Goal: Task Accomplishment & Management: Use online tool/utility

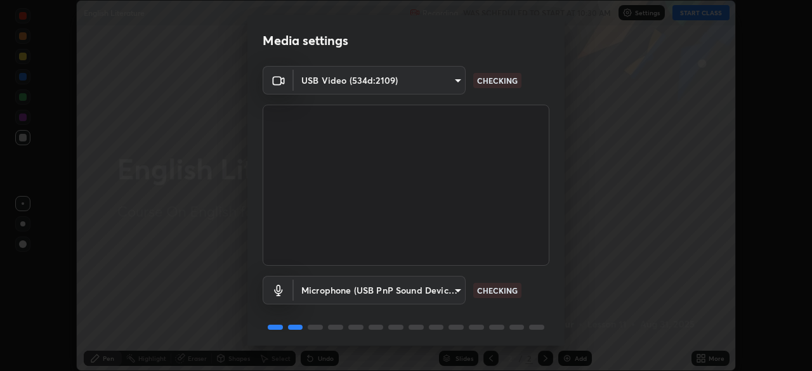
scroll to position [45, 0]
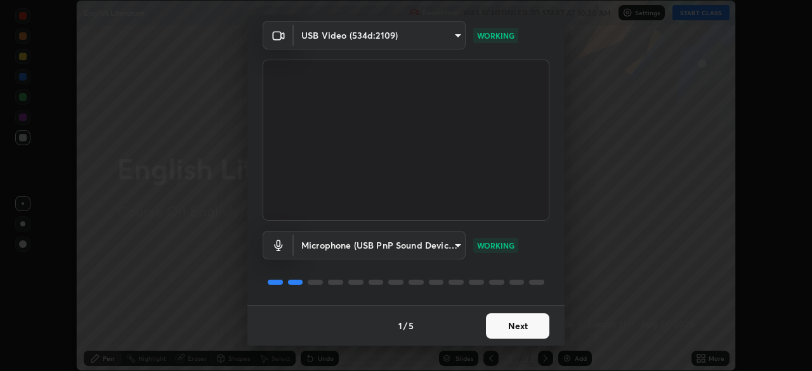
click at [489, 333] on button "Next" at bounding box center [517, 326] width 63 height 25
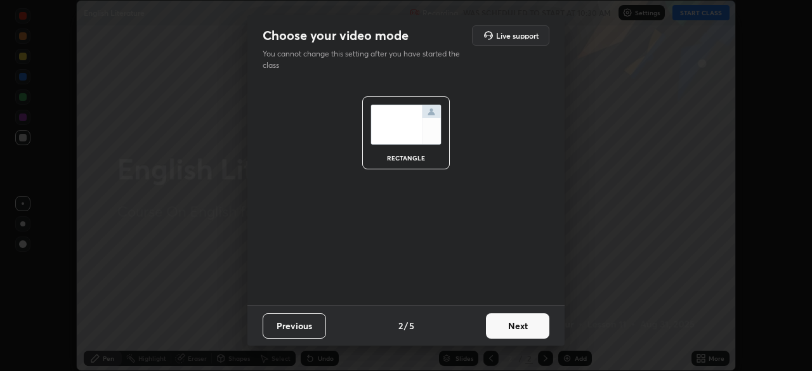
click at [493, 329] on button "Next" at bounding box center [517, 326] width 63 height 25
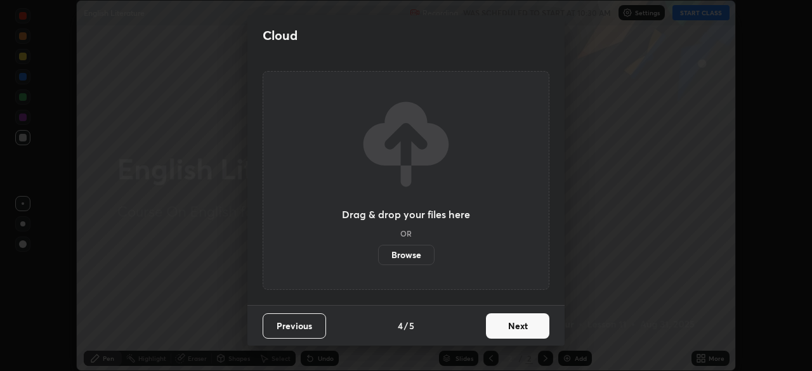
click at [502, 327] on button "Next" at bounding box center [517, 326] width 63 height 25
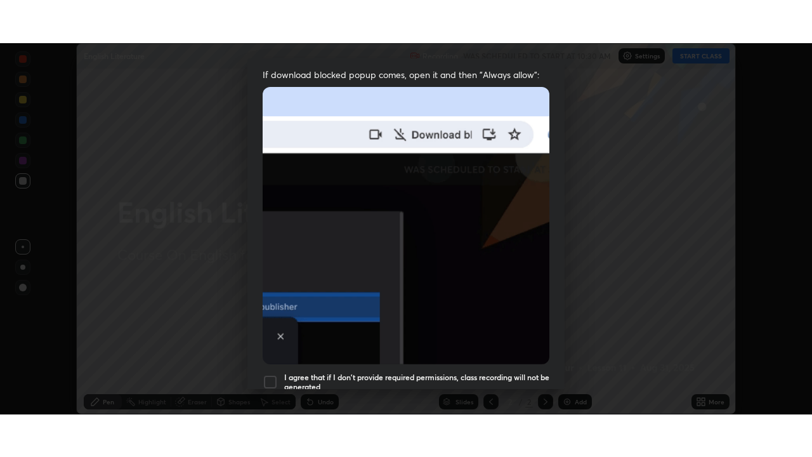
scroll to position [304, 0]
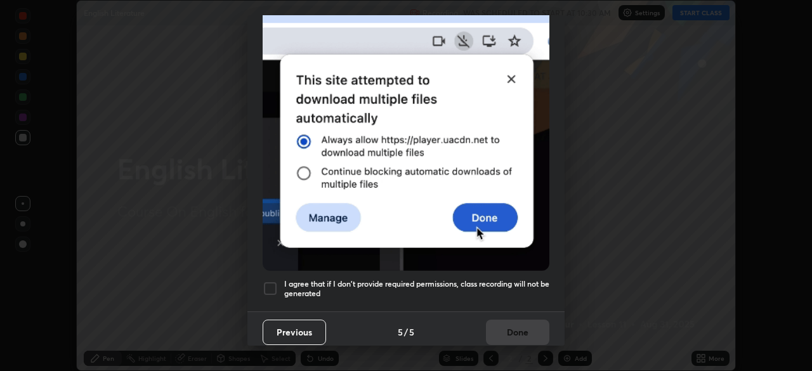
click at [387, 285] on h5 "I agree that if I don't provide required permissions, class recording will not …" at bounding box center [416, 289] width 265 height 20
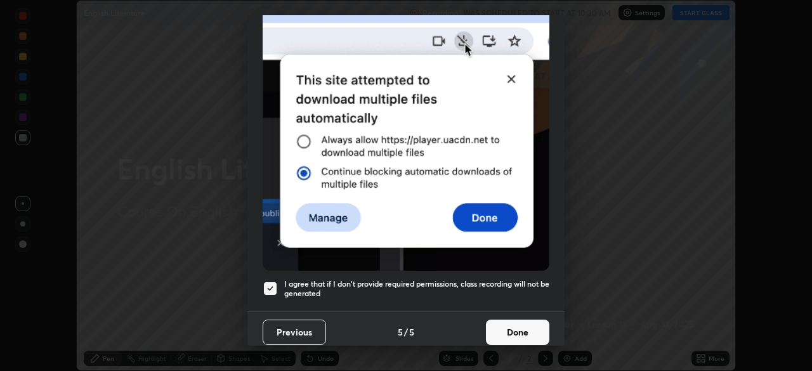
click at [488, 329] on button "Done" at bounding box center [517, 332] width 63 height 25
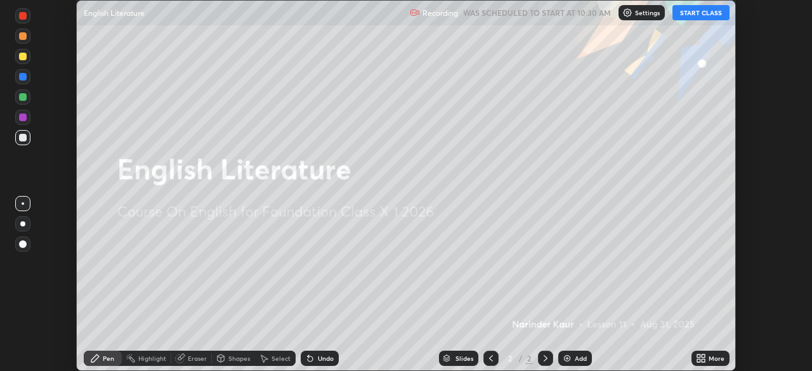
click at [703, 361] on icon at bounding box center [703, 360] width 3 height 3
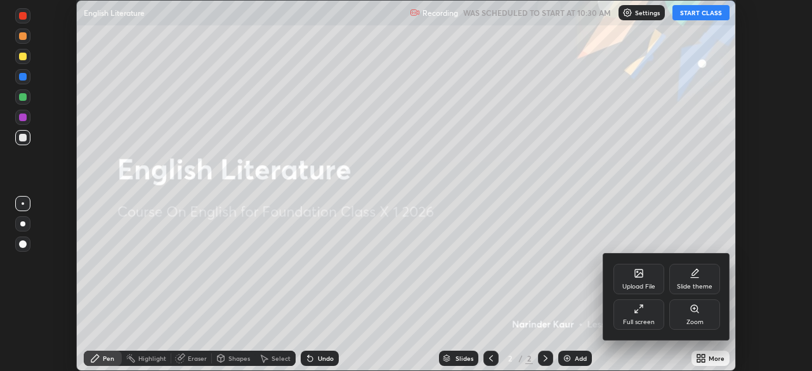
click at [636, 325] on div "Full screen" at bounding box center [639, 322] width 32 height 6
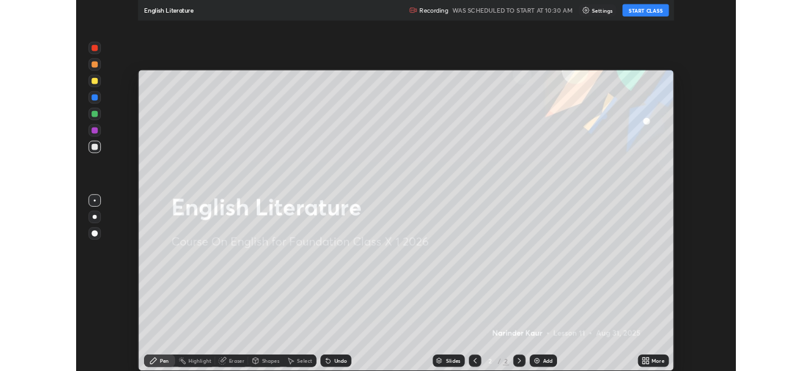
scroll to position [457, 812]
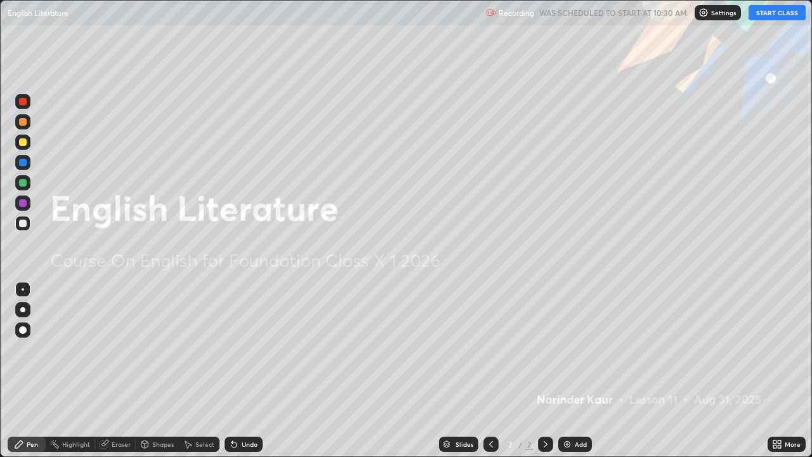
click at [765, 15] on button "START CLASS" at bounding box center [777, 12] width 57 height 15
click at [778, 371] on icon at bounding box center [777, 444] width 10 height 10
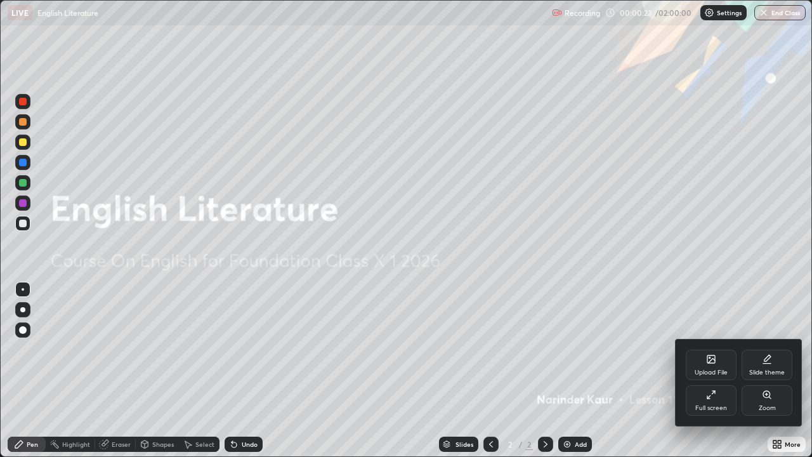
click at [714, 371] on icon at bounding box center [711, 395] width 10 height 10
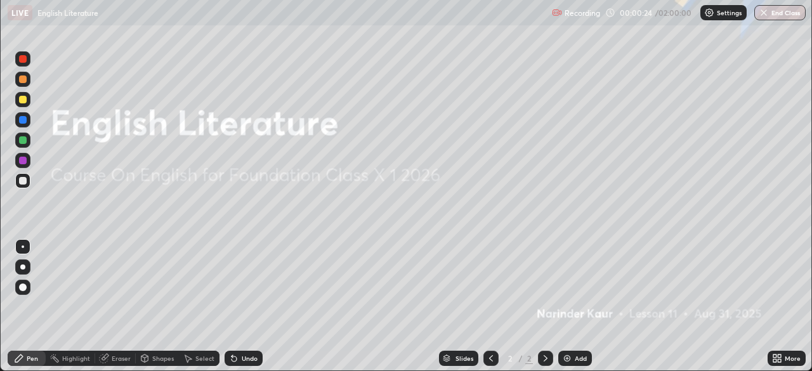
scroll to position [63100, 62659]
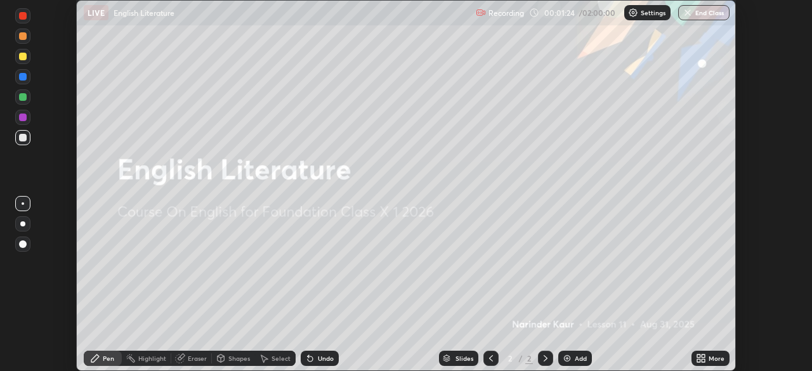
click at [703, 356] on icon at bounding box center [703, 356] width 3 height 3
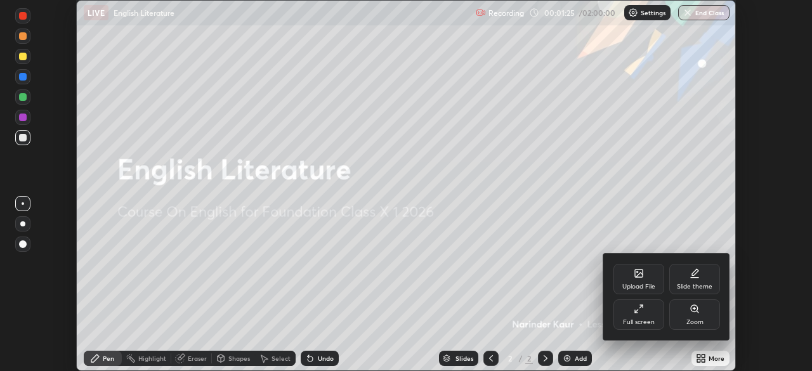
click at [637, 284] on div "Upload File" at bounding box center [639, 287] width 33 height 6
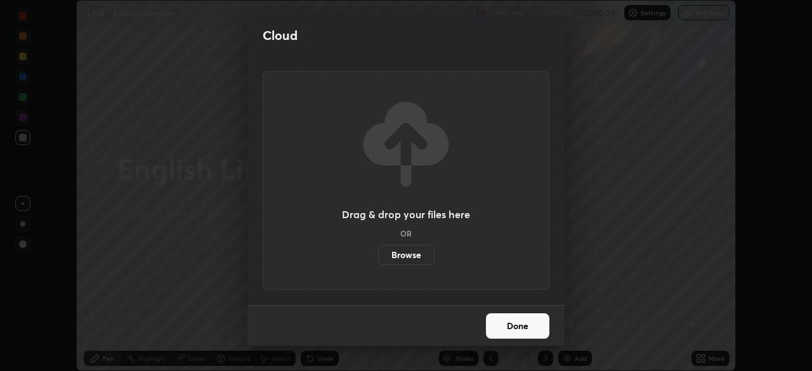
click at [421, 256] on label "Browse" at bounding box center [406, 255] width 56 height 20
click at [378, 256] on input "Browse" at bounding box center [378, 255] width 0 height 20
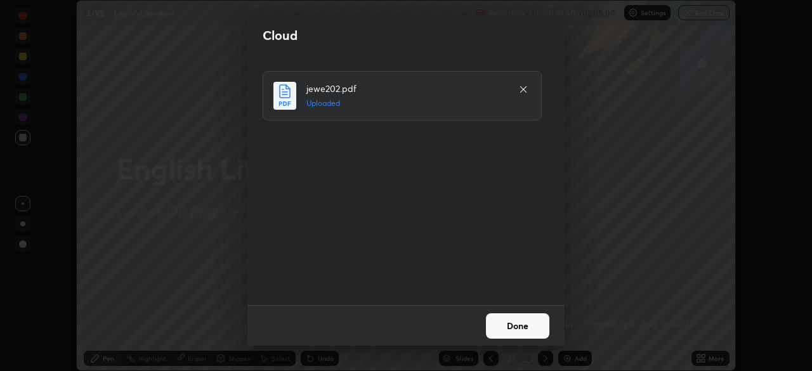
click at [503, 333] on button "Done" at bounding box center [517, 326] width 63 height 25
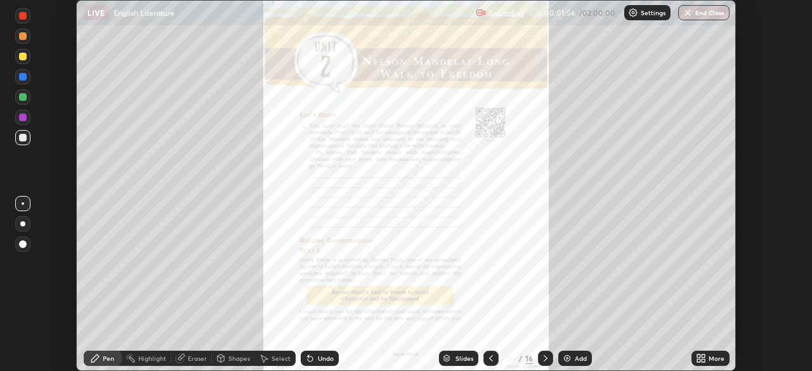
click at [538, 359] on div at bounding box center [545, 358] width 15 height 15
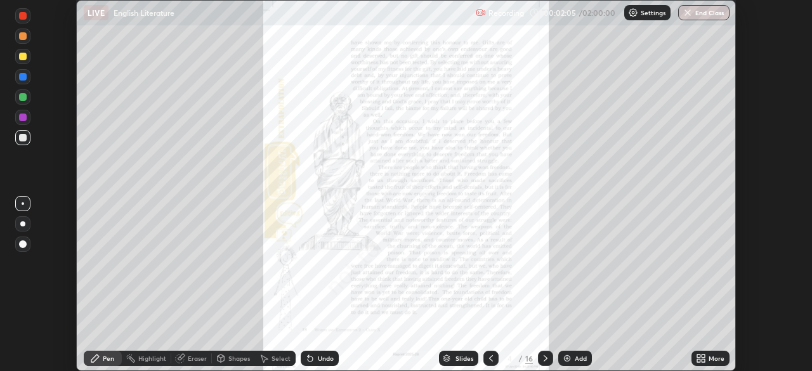
click at [543, 358] on icon at bounding box center [546, 359] width 10 height 10
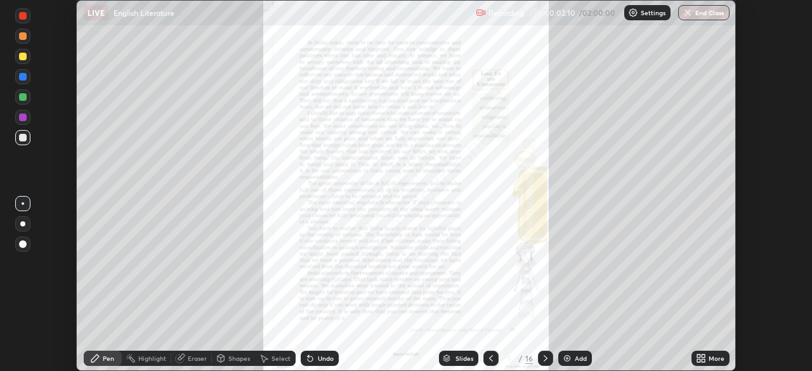
click at [544, 359] on icon at bounding box center [546, 359] width 10 height 10
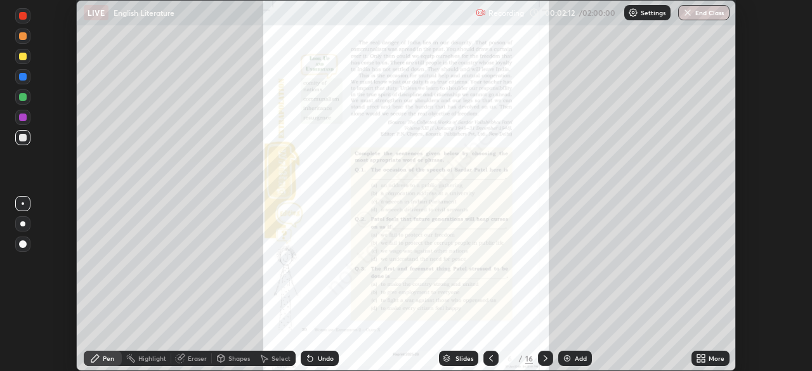
click at [468, 359] on div "Slides" at bounding box center [465, 358] width 18 height 6
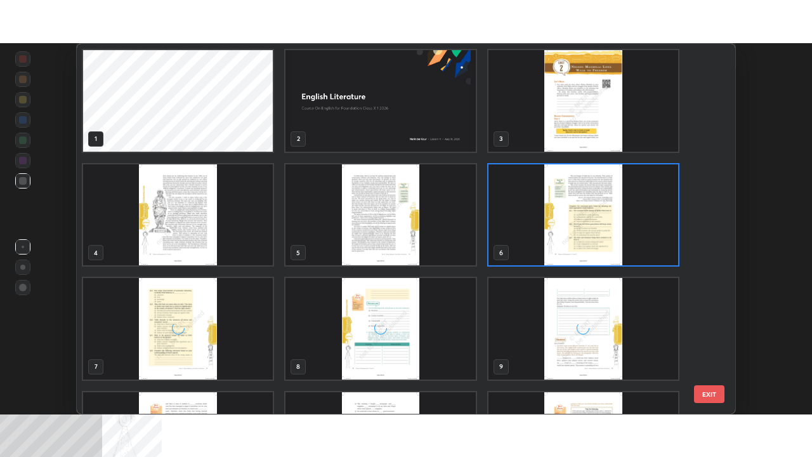
scroll to position [366, 652]
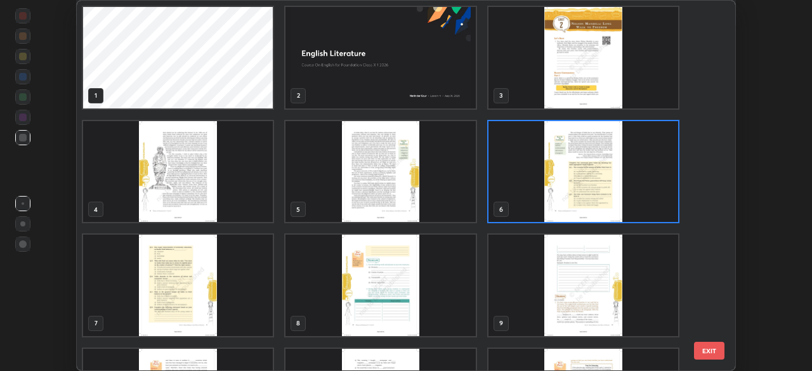
click at [758, 88] on div "Setting up your live class 1 2 3 4 5 6 7 8 9 10 11 12 13 14 15 EXIT" at bounding box center [406, 185] width 812 height 371
click at [760, 112] on div "Setting up your live class 1 2 3 4 5 6 7 8 9 10 11 12 13 14 15 EXIT" at bounding box center [406, 185] width 812 height 371
click at [776, 110] on div "Setting up your live class 1 2 3 4 5 6 7 8 9 10 11 12 13 14 15 EXIT" at bounding box center [406, 185] width 812 height 371
click at [420, 183] on img "grid" at bounding box center [381, 172] width 190 height 102
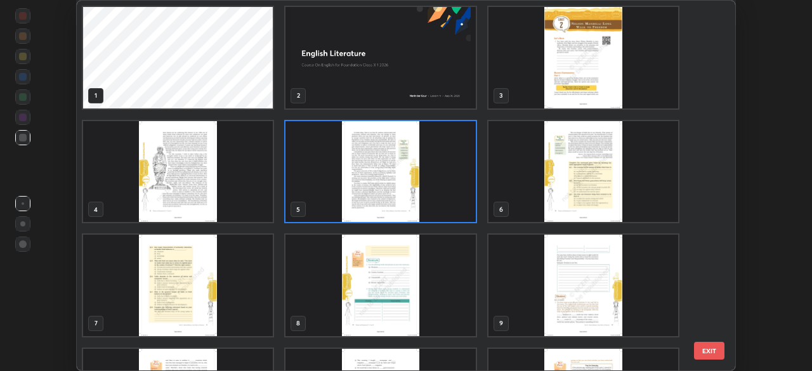
click at [415, 197] on img "grid" at bounding box center [381, 172] width 190 height 102
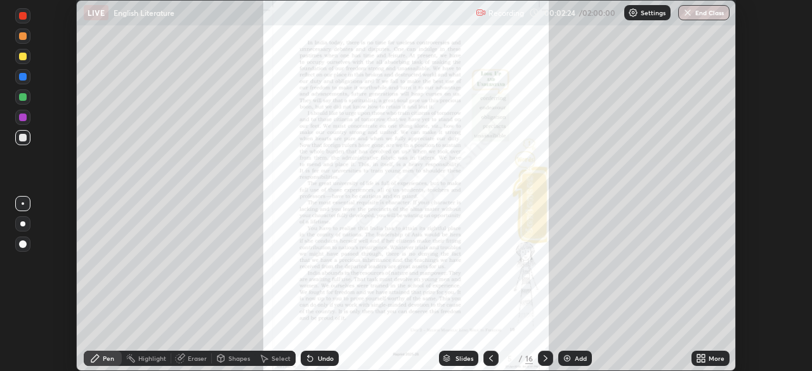
click at [416, 197] on img "grid" at bounding box center [381, 172] width 190 height 102
click at [712, 352] on div "More" at bounding box center [711, 358] width 38 height 15
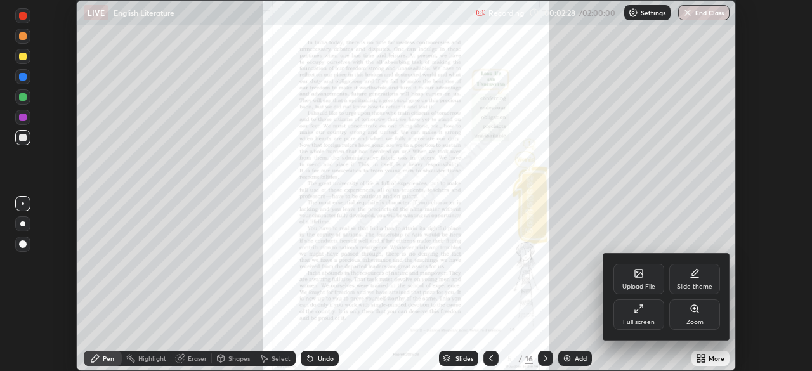
click at [661, 232] on div at bounding box center [406, 185] width 812 height 371
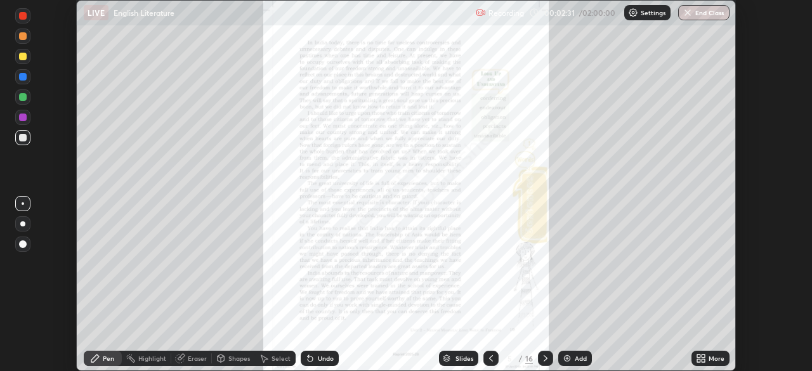
click at [316, 355] on div "Undo" at bounding box center [320, 358] width 38 height 15
click at [318, 357] on div "Undo" at bounding box center [326, 358] width 16 height 6
click at [318, 361] on div "Undo" at bounding box center [326, 358] width 16 height 6
click at [319, 359] on div "Undo" at bounding box center [326, 358] width 16 height 6
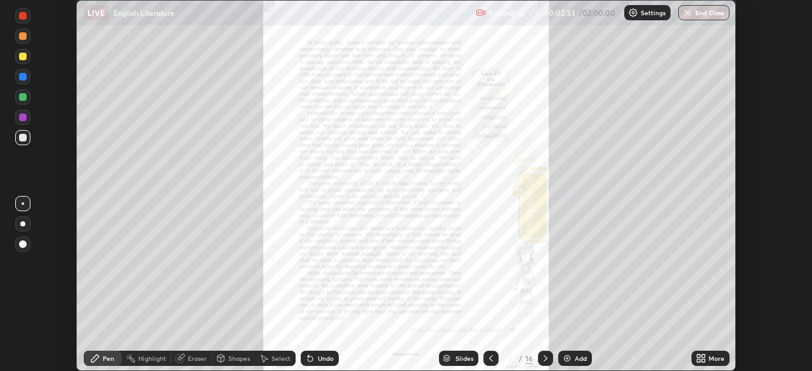
click at [315, 359] on div "Undo" at bounding box center [320, 358] width 38 height 15
click at [545, 355] on icon at bounding box center [546, 359] width 10 height 10
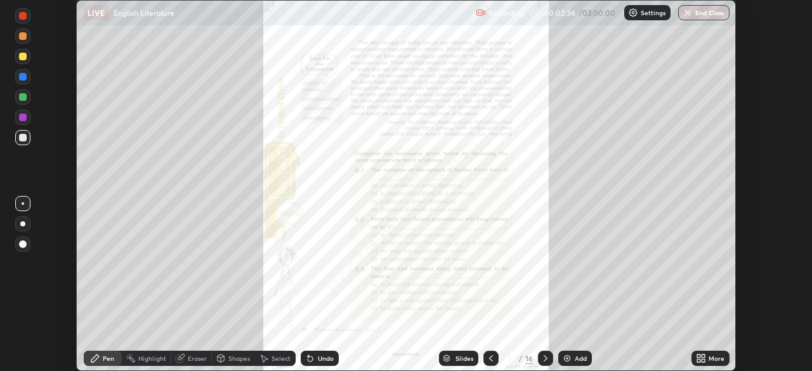
click at [543, 355] on icon at bounding box center [546, 359] width 10 height 10
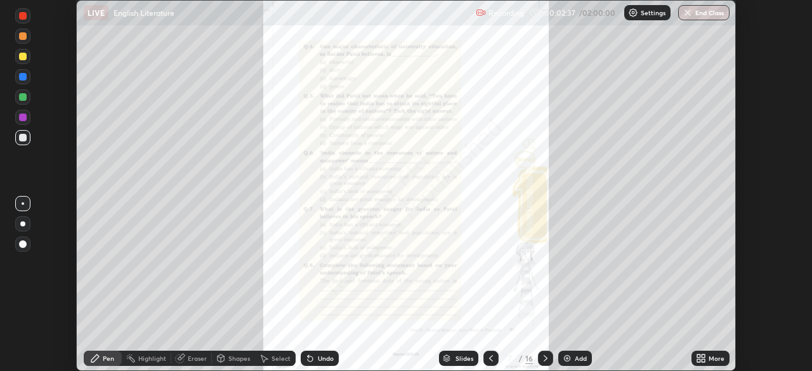
click at [545, 359] on icon at bounding box center [546, 359] width 10 height 10
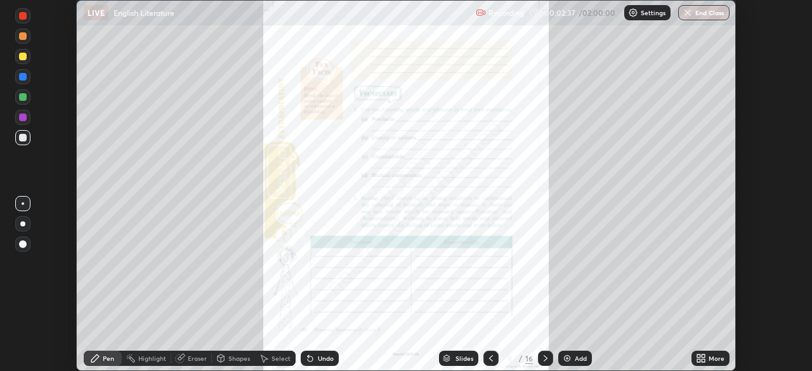
click at [545, 359] on icon at bounding box center [546, 358] width 4 height 6
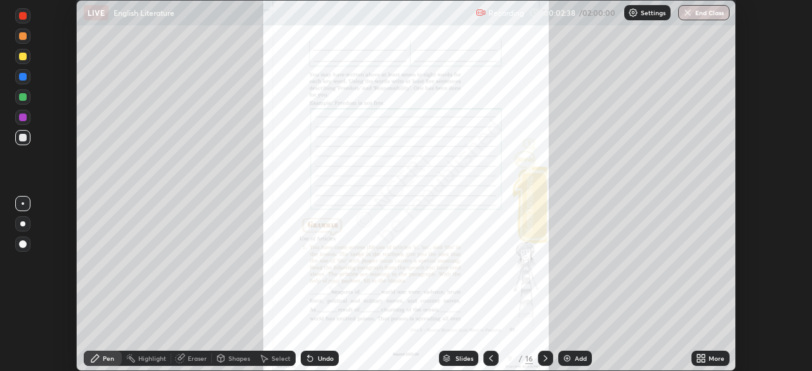
click at [546, 357] on icon at bounding box center [546, 359] width 10 height 10
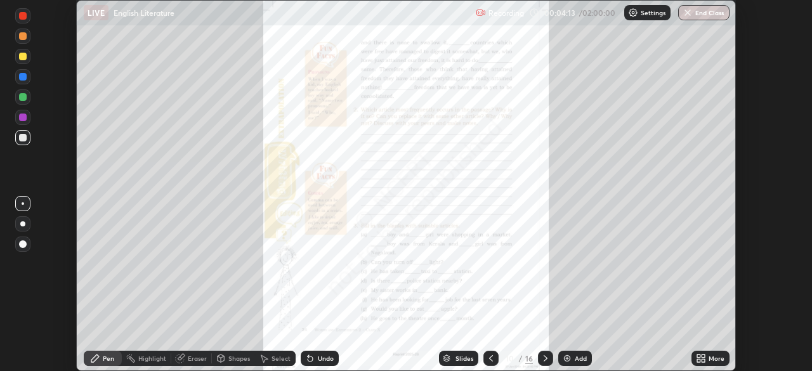
click at [200, 359] on div "Eraser" at bounding box center [197, 358] width 19 height 6
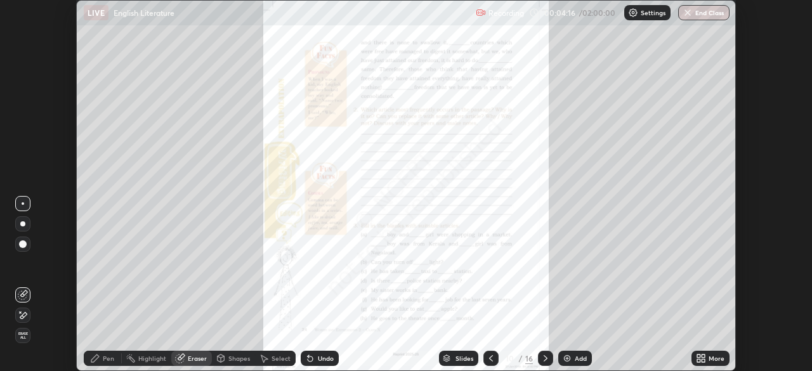
click at [200, 357] on div "Eraser" at bounding box center [197, 358] width 19 height 6
click at [463, 231] on icon at bounding box center [463, 232] width 5 height 5
click at [487, 353] on div at bounding box center [491, 358] width 15 height 15
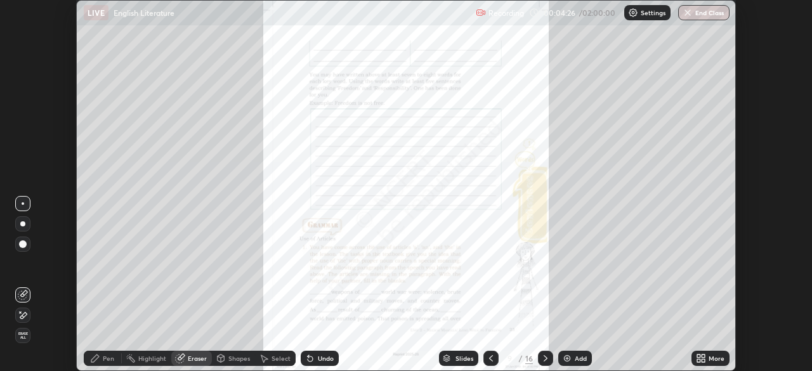
click at [491, 357] on icon at bounding box center [491, 359] width 10 height 10
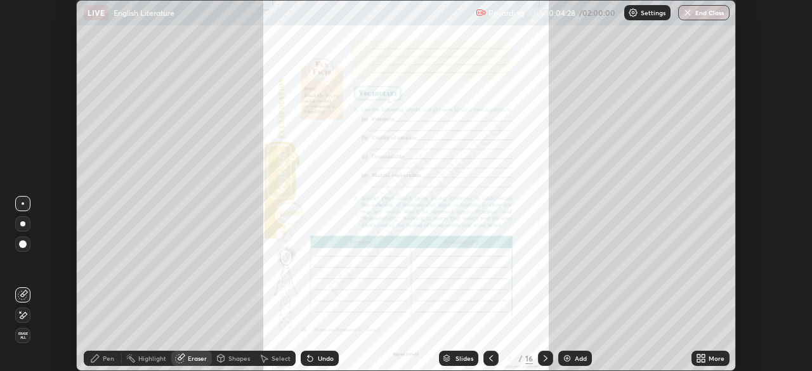
click at [490, 359] on icon at bounding box center [491, 359] width 10 height 10
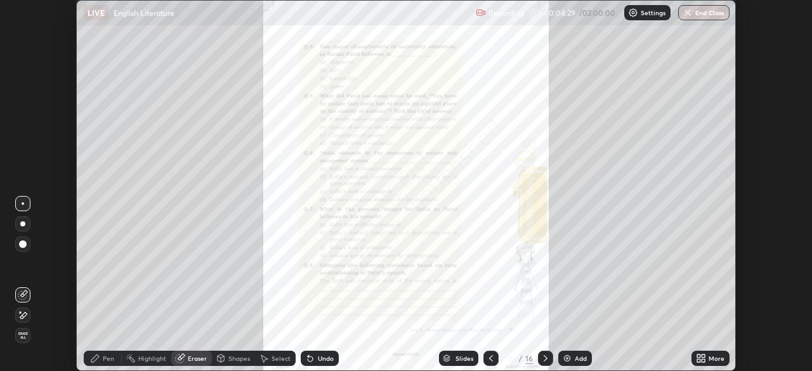
click at [490, 359] on icon at bounding box center [491, 359] width 10 height 10
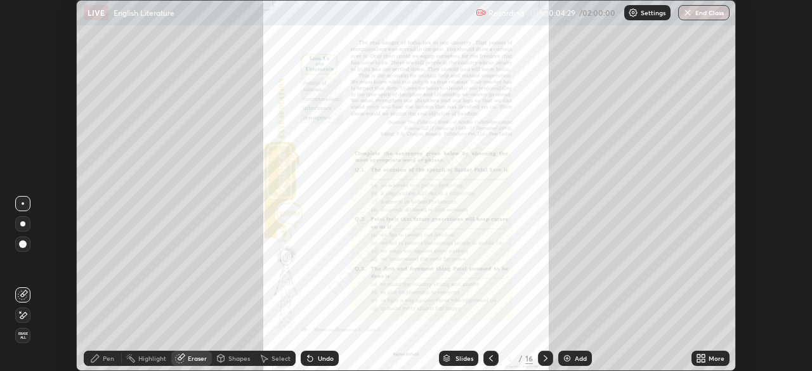
click at [492, 354] on icon at bounding box center [491, 359] width 10 height 10
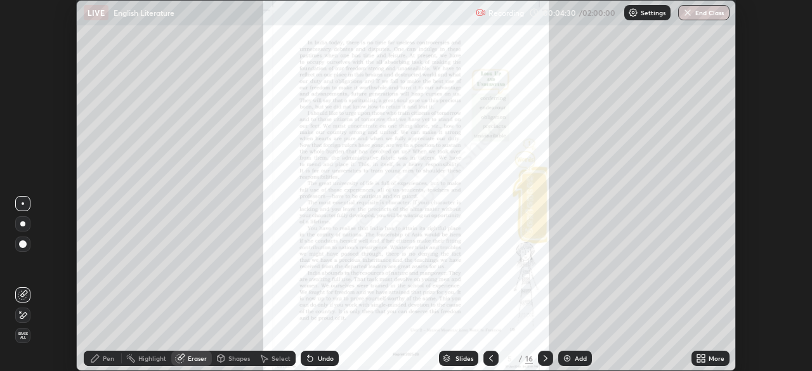
click at [489, 359] on icon at bounding box center [491, 359] width 10 height 10
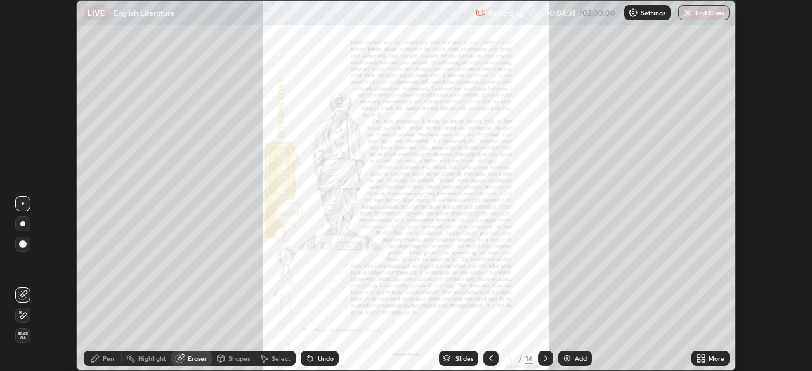
click at [495, 361] on div at bounding box center [491, 358] width 15 height 15
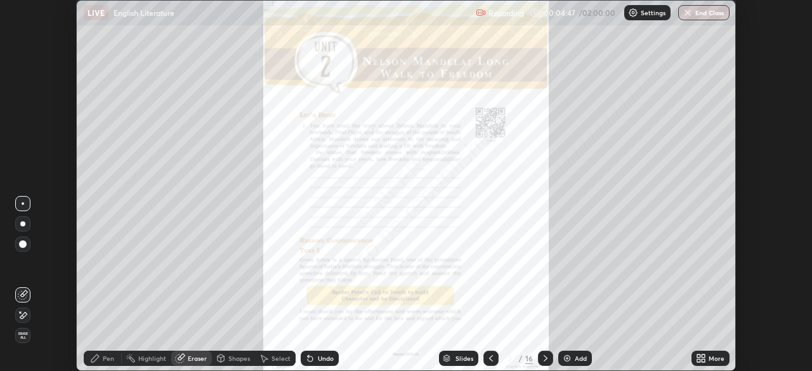
click at [563, 359] on img at bounding box center [567, 359] width 10 height 10
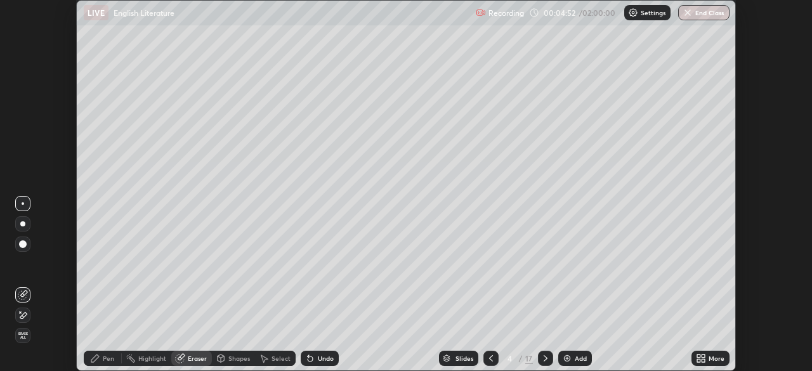
click at [703, 355] on icon at bounding box center [703, 356] width 3 height 3
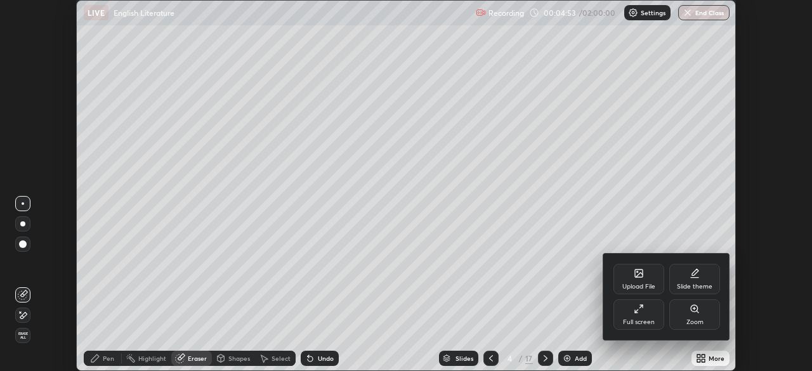
click at [635, 280] on div "Upload File" at bounding box center [639, 279] width 51 height 30
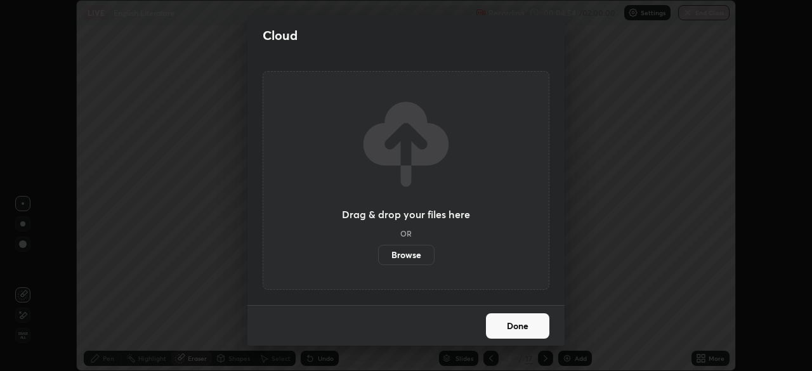
click at [427, 253] on label "Browse" at bounding box center [406, 255] width 56 height 20
click at [378, 253] on input "Browse" at bounding box center [378, 255] width 0 height 20
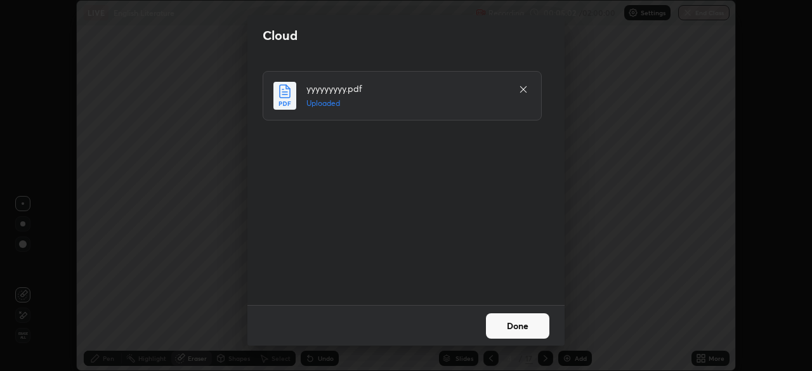
click at [500, 322] on button "Done" at bounding box center [517, 326] width 63 height 25
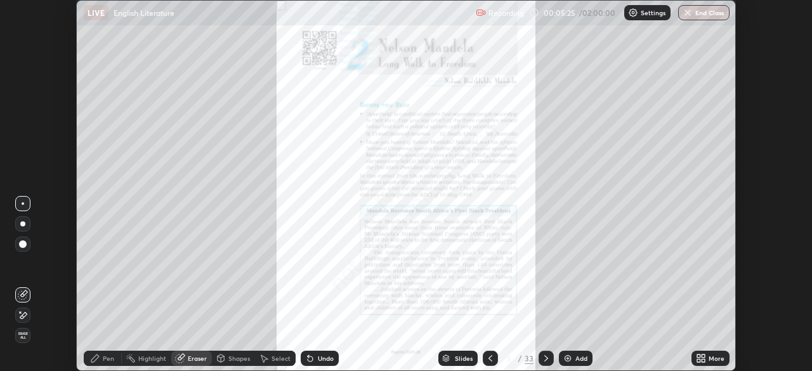
click at [108, 354] on div "Pen" at bounding box center [103, 358] width 38 height 15
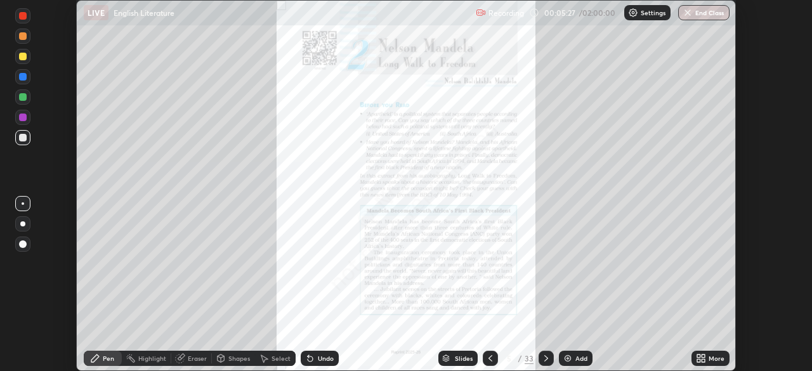
click at [25, 55] on div at bounding box center [23, 57] width 8 height 8
click at [198, 355] on div "Eraser" at bounding box center [197, 358] width 19 height 6
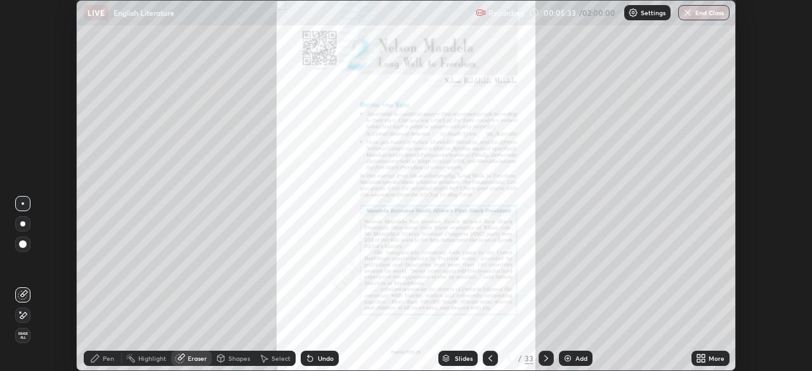
click at [113, 354] on div "Pen" at bounding box center [103, 358] width 38 height 15
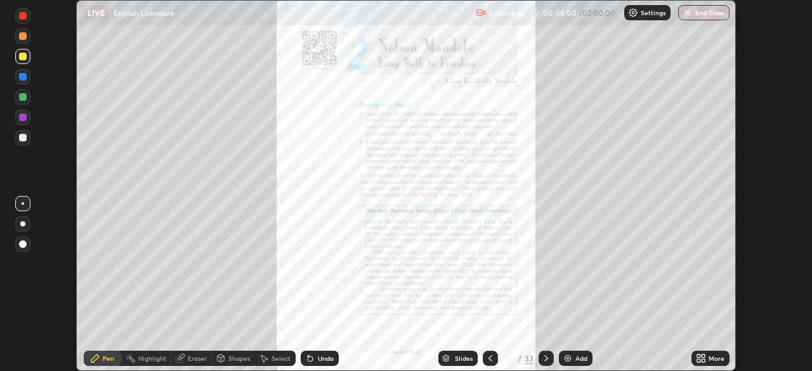
click at [203, 357] on div "Eraser" at bounding box center [197, 358] width 19 height 6
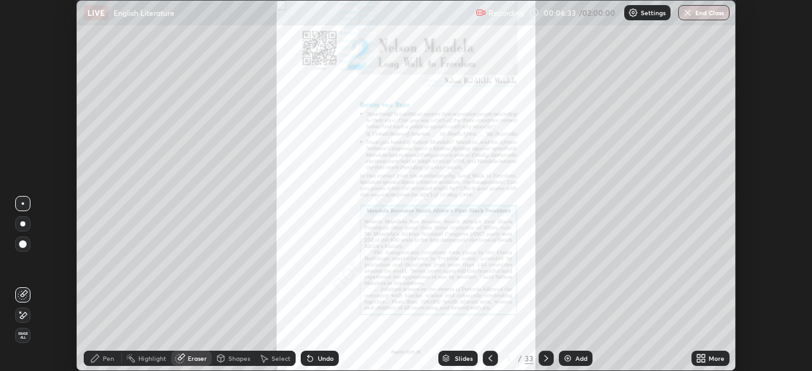
click at [112, 349] on div "Pen" at bounding box center [103, 358] width 38 height 25
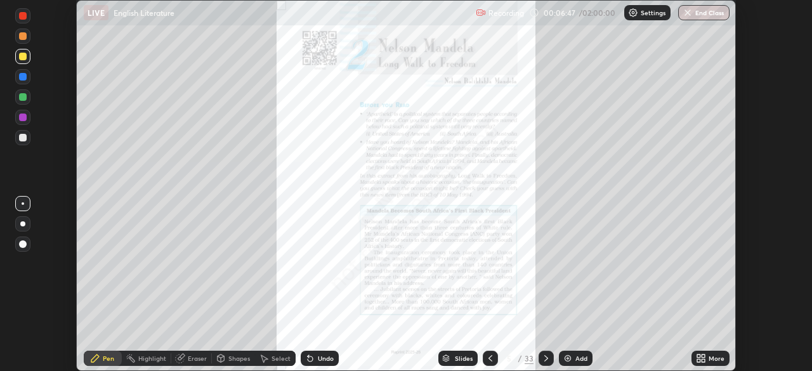
click at [194, 359] on div "Eraser" at bounding box center [197, 358] width 19 height 6
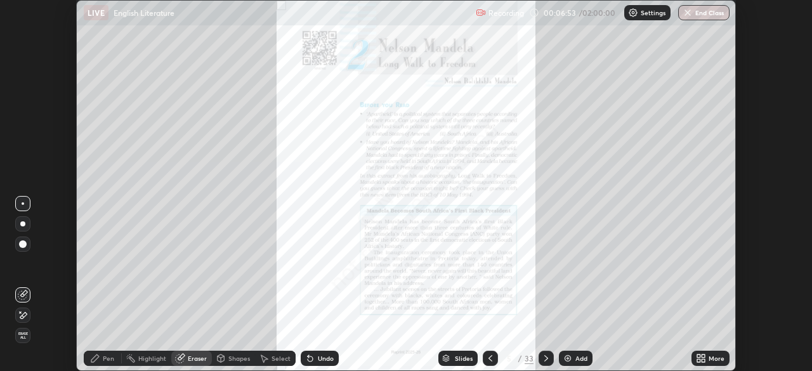
click at [112, 354] on div "Pen" at bounding box center [103, 358] width 38 height 15
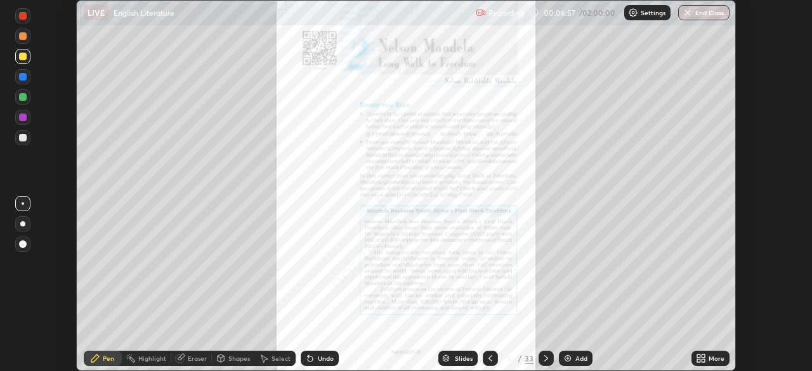
click at [23, 17] on div at bounding box center [23, 16] width 8 height 8
click at [186, 353] on div "Eraser" at bounding box center [191, 358] width 41 height 15
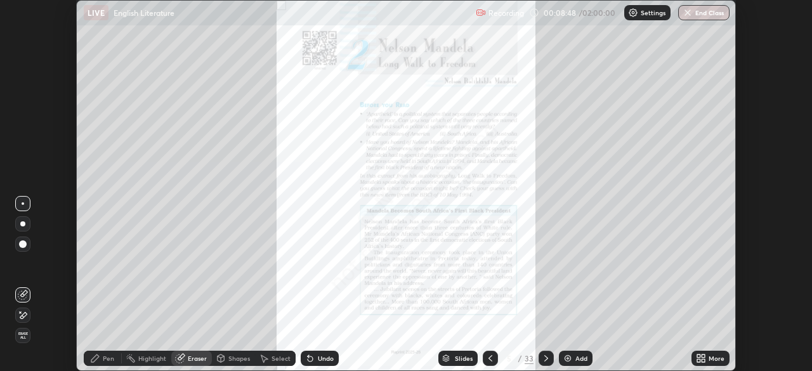
click at [114, 357] on div "Pen" at bounding box center [108, 358] width 11 height 6
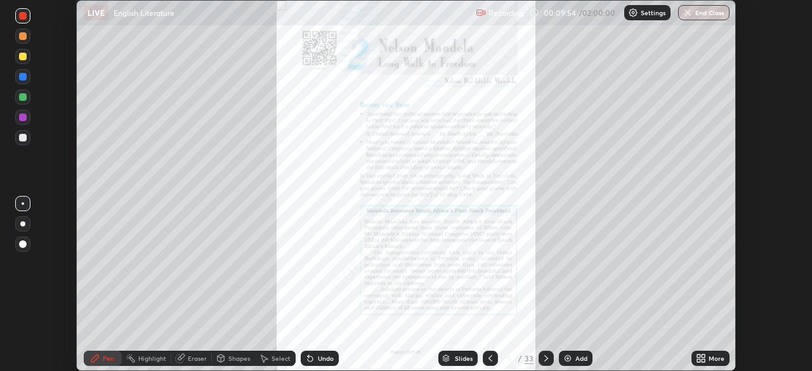
click at [197, 354] on div "Eraser" at bounding box center [191, 358] width 41 height 15
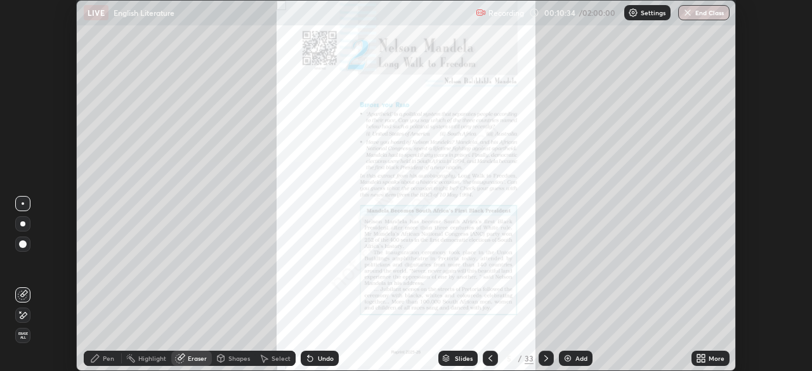
click at [102, 355] on div "Pen" at bounding box center [103, 358] width 38 height 15
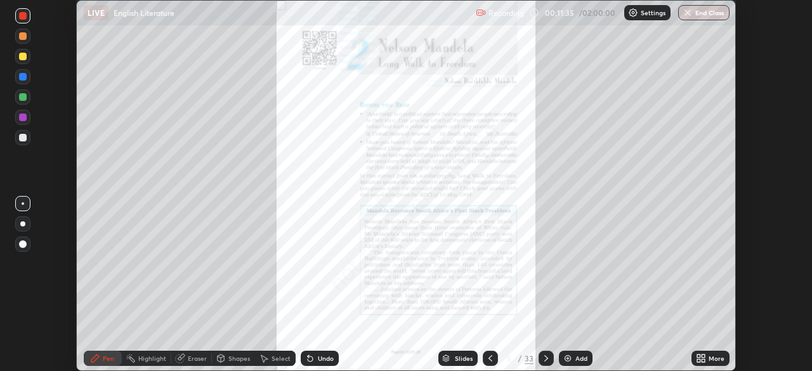
click at [195, 359] on div "Eraser" at bounding box center [197, 358] width 19 height 6
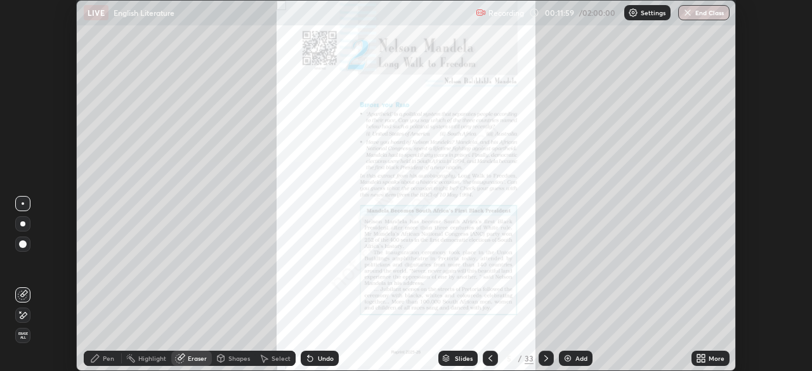
click at [106, 357] on div "Pen" at bounding box center [108, 358] width 11 height 6
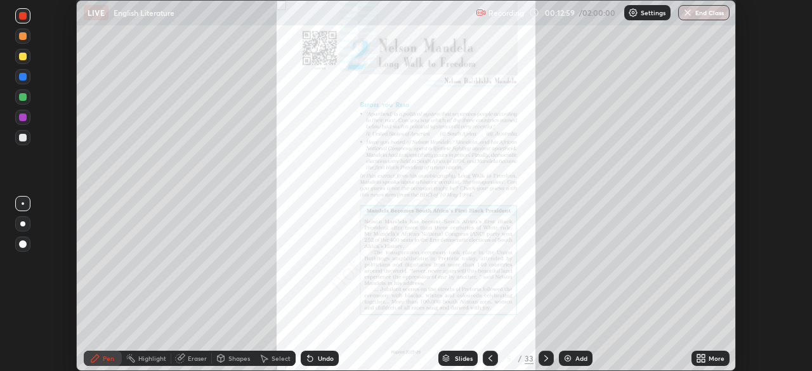
click at [197, 355] on div "Eraser" at bounding box center [197, 358] width 19 height 6
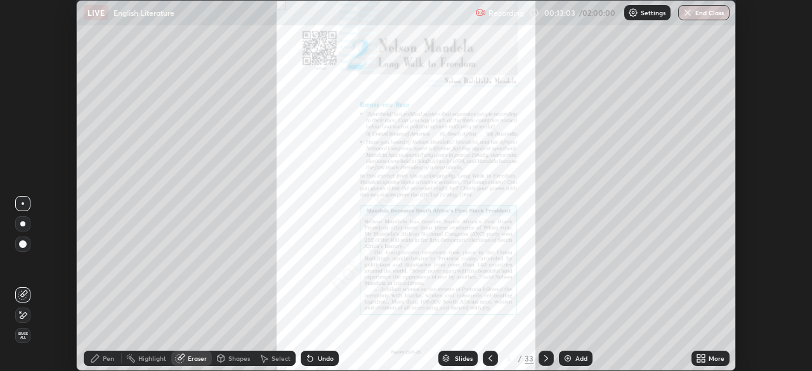
click at [111, 360] on div "Pen" at bounding box center [108, 358] width 11 height 6
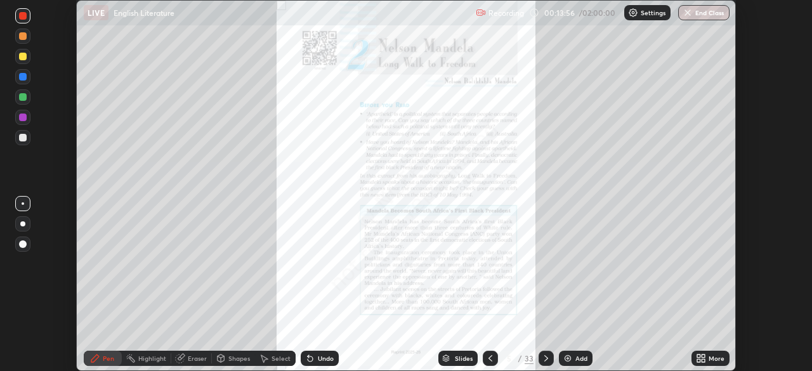
click at [189, 359] on div "Eraser" at bounding box center [197, 358] width 19 height 6
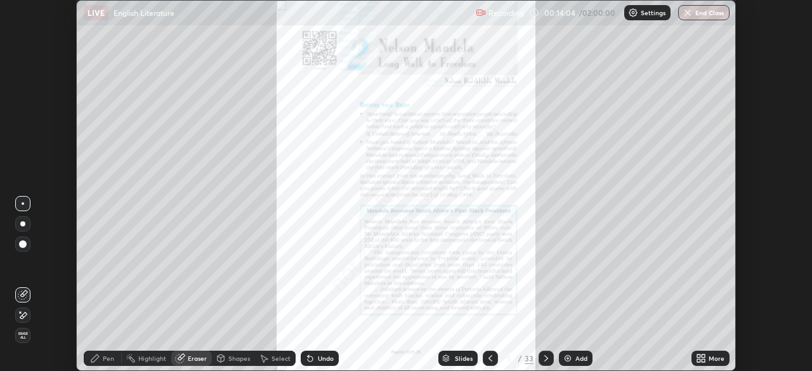
click at [107, 360] on div "Pen" at bounding box center [108, 358] width 11 height 6
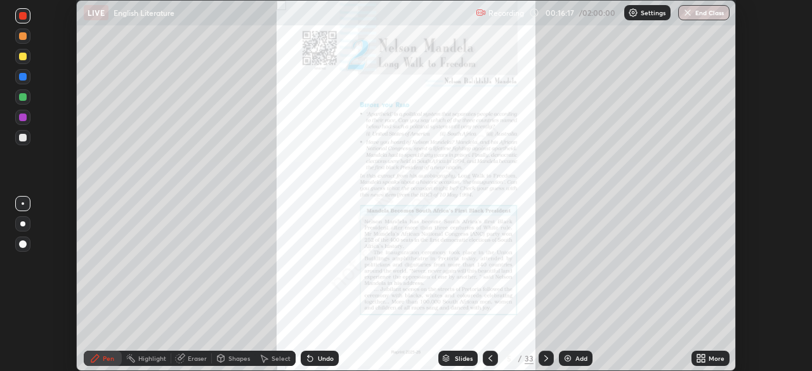
click at [192, 361] on div "Eraser" at bounding box center [197, 358] width 19 height 6
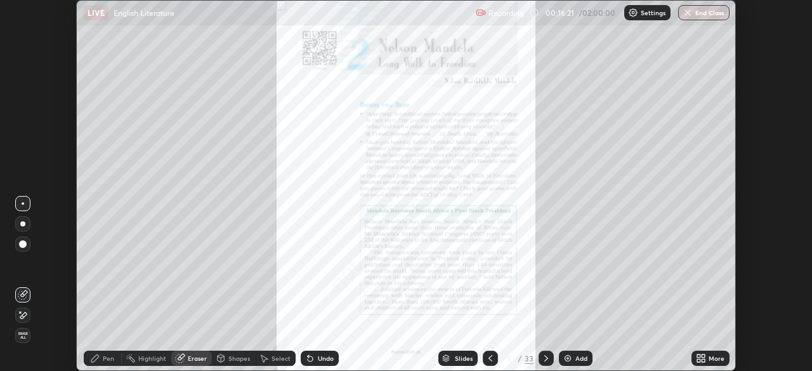
click at [103, 350] on div "Pen" at bounding box center [103, 358] width 38 height 25
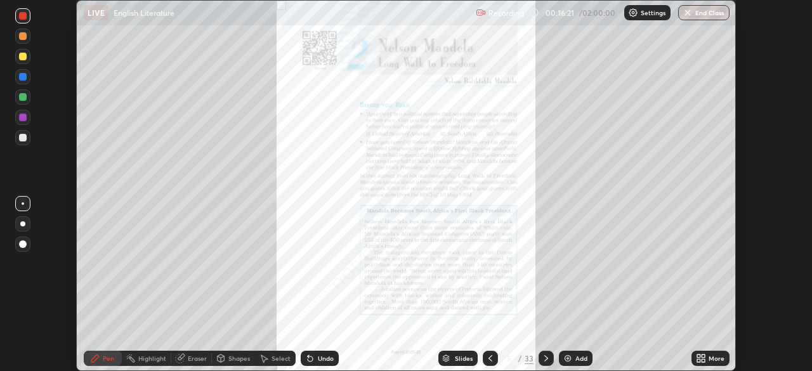
click at [105, 359] on div "Pen" at bounding box center [108, 358] width 11 height 6
click at [186, 356] on div "Eraser" at bounding box center [191, 358] width 41 height 15
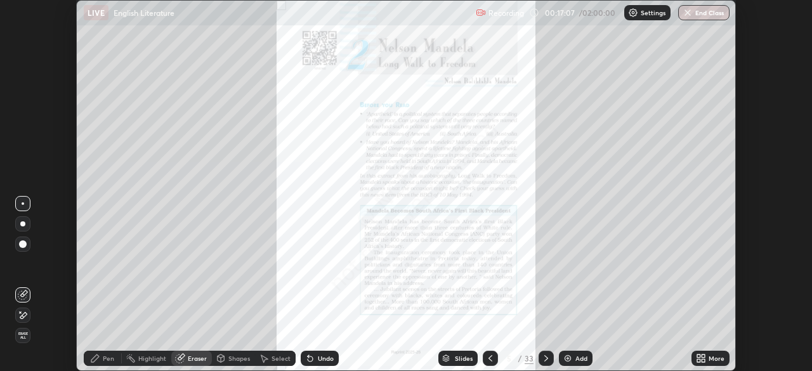
click at [191, 361] on div "Eraser" at bounding box center [197, 358] width 19 height 6
click at [188, 359] on div "Eraser" at bounding box center [197, 358] width 19 height 6
click at [194, 356] on div "Eraser" at bounding box center [197, 358] width 19 height 6
click at [199, 357] on div "Eraser" at bounding box center [197, 358] width 19 height 6
click at [198, 359] on div "Eraser" at bounding box center [197, 358] width 19 height 6
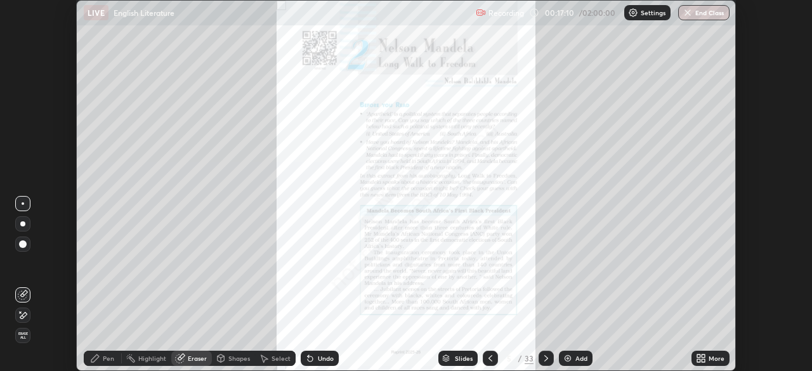
click at [192, 360] on div "Eraser" at bounding box center [197, 358] width 19 height 6
click at [191, 364] on div "Eraser" at bounding box center [191, 358] width 41 height 15
click at [191, 363] on div "Eraser" at bounding box center [191, 358] width 41 height 15
click at [189, 362] on div "Eraser" at bounding box center [197, 358] width 19 height 6
click at [179, 357] on icon at bounding box center [180, 359] width 8 height 8
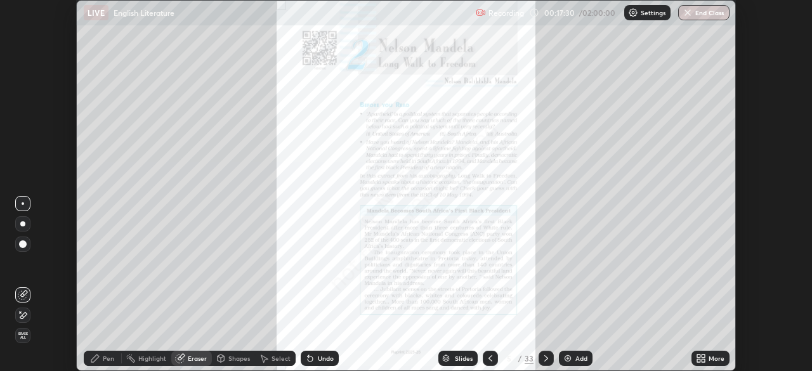
click at [310, 355] on icon at bounding box center [310, 359] width 10 height 10
click at [312, 360] on icon at bounding box center [310, 359] width 10 height 10
click at [310, 353] on div "Undo" at bounding box center [320, 358] width 38 height 15
click at [310, 355] on icon at bounding box center [310, 359] width 10 height 10
click at [312, 357] on icon at bounding box center [310, 359] width 10 height 10
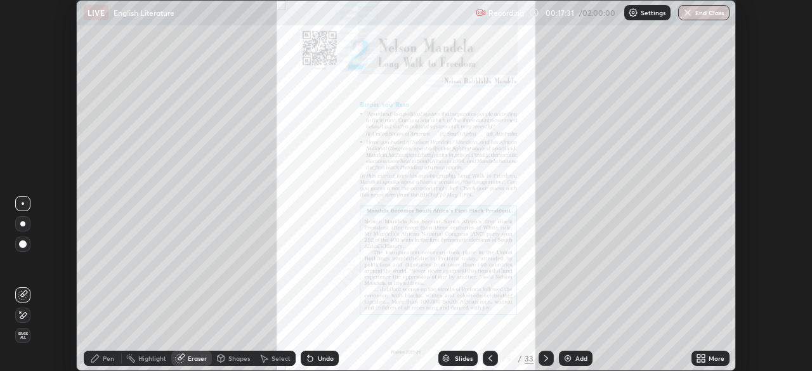
click at [311, 350] on div "Undo" at bounding box center [317, 358] width 43 height 25
click at [308, 357] on icon at bounding box center [310, 359] width 5 height 5
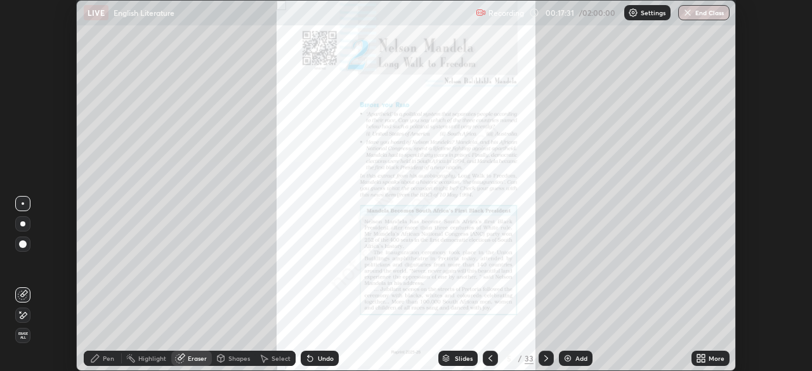
click at [308, 357] on icon at bounding box center [310, 359] width 5 height 5
click at [312, 357] on icon at bounding box center [310, 359] width 10 height 10
click at [312, 359] on icon at bounding box center [310, 359] width 10 height 10
click at [311, 359] on icon at bounding box center [310, 359] width 5 height 5
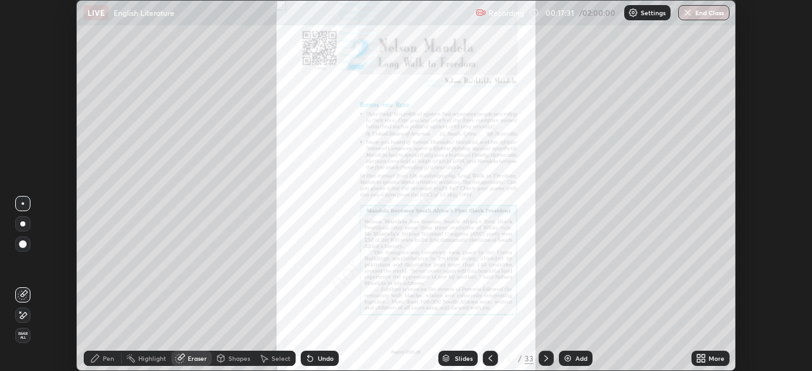
click at [311, 357] on icon at bounding box center [310, 359] width 5 height 5
click at [309, 357] on icon at bounding box center [310, 359] width 5 height 5
click at [308, 357] on icon at bounding box center [310, 359] width 5 height 5
click at [184, 356] on icon at bounding box center [181, 357] width 7 height 6
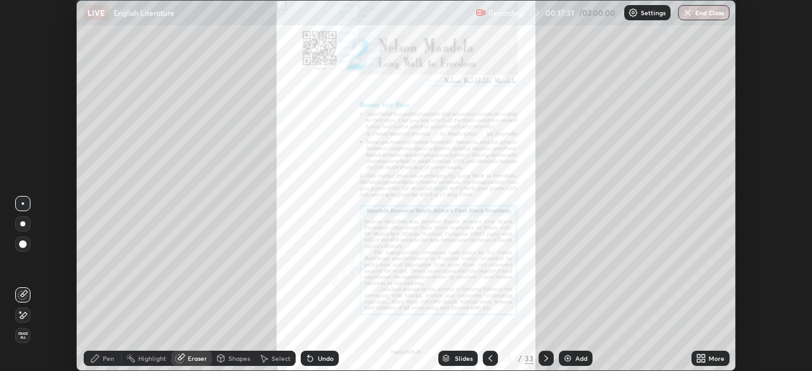
click at [178, 362] on icon at bounding box center [180, 359] width 8 height 8
click at [178, 358] on icon at bounding box center [180, 359] width 8 height 8
click at [188, 359] on div "Eraser" at bounding box center [197, 358] width 19 height 6
click at [189, 356] on div "Eraser" at bounding box center [197, 358] width 19 height 6
click at [185, 355] on div "Eraser" at bounding box center [191, 358] width 41 height 15
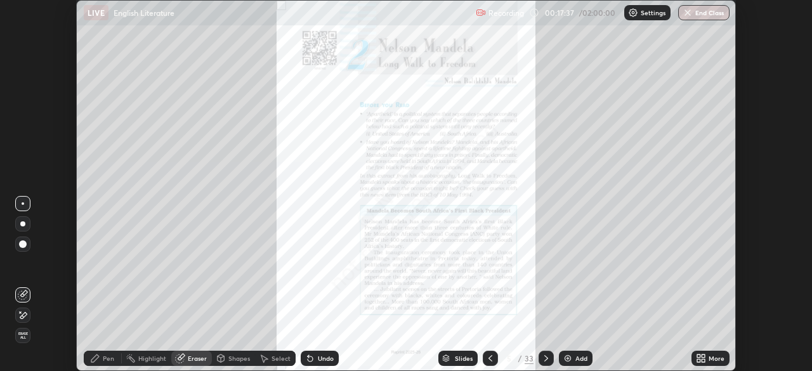
click at [185, 357] on div "Eraser" at bounding box center [191, 358] width 41 height 15
click at [183, 357] on icon at bounding box center [181, 357] width 7 height 6
click at [183, 358] on icon at bounding box center [180, 359] width 10 height 10
click at [107, 361] on div "Pen" at bounding box center [108, 358] width 11 height 6
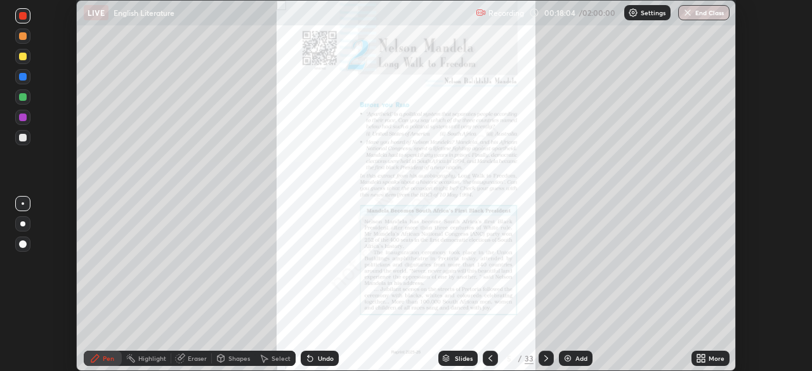
click at [189, 360] on div "Eraser" at bounding box center [197, 358] width 19 height 6
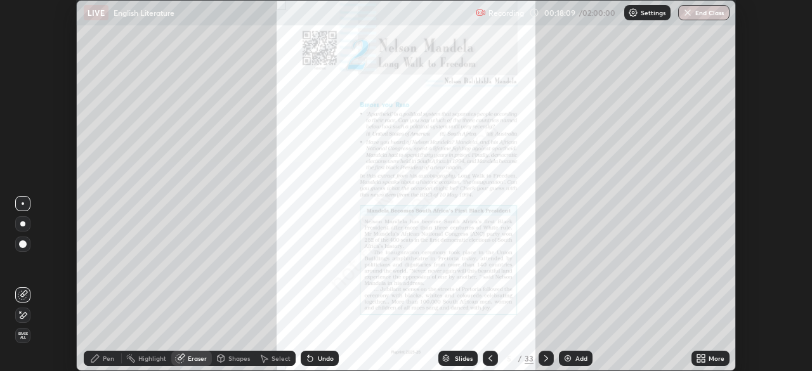
click at [108, 362] on div "Pen" at bounding box center [108, 358] width 11 height 6
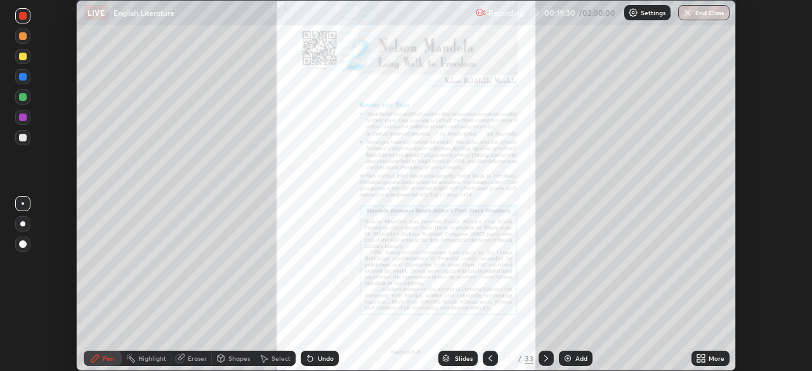
click at [197, 358] on div "Eraser" at bounding box center [197, 358] width 19 height 6
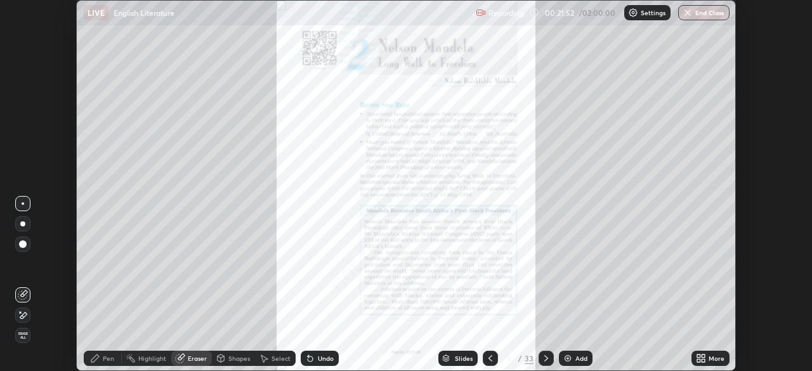
click at [109, 352] on div "Pen" at bounding box center [103, 358] width 38 height 15
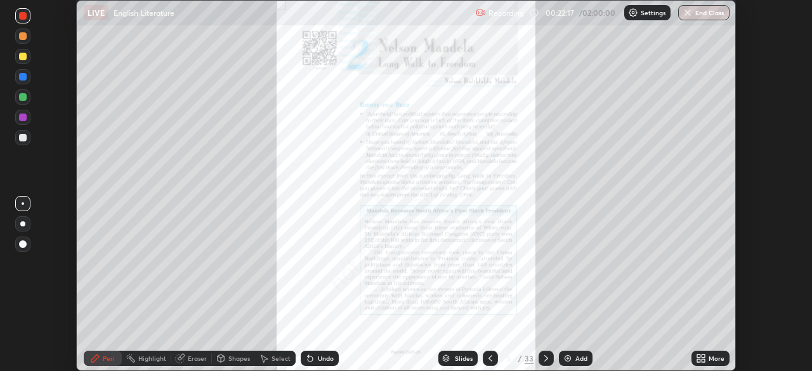
click at [201, 357] on div "Eraser" at bounding box center [197, 358] width 19 height 6
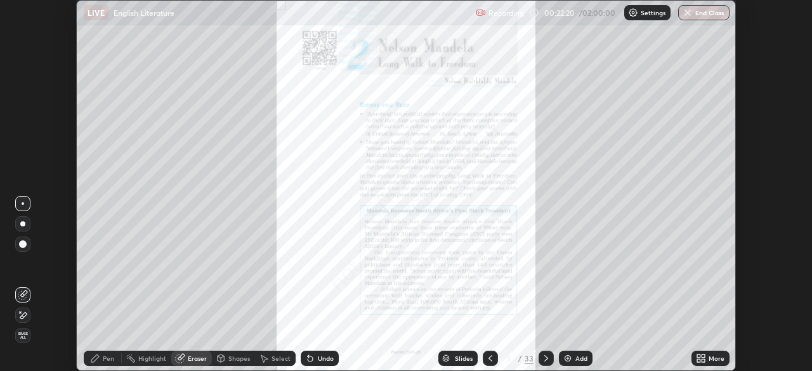
click at [114, 359] on div "Pen" at bounding box center [108, 358] width 11 height 6
click at [114, 355] on div "Pen" at bounding box center [108, 358] width 11 height 6
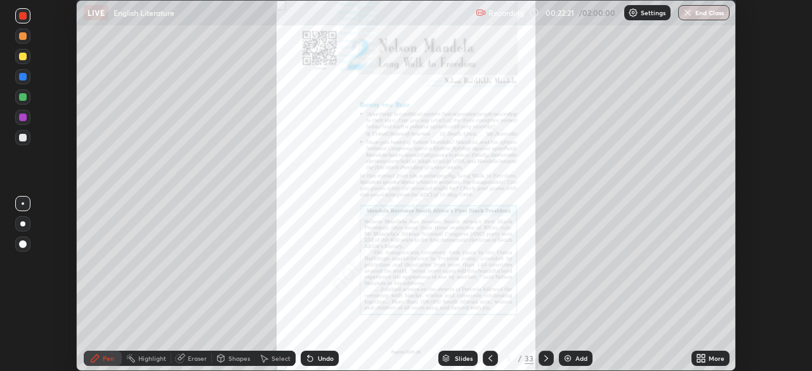
click at [109, 357] on div "Pen" at bounding box center [108, 358] width 11 height 6
click at [114, 352] on div "Pen" at bounding box center [103, 358] width 38 height 15
click at [104, 359] on div "Pen" at bounding box center [108, 358] width 11 height 6
click at [26, 58] on div at bounding box center [23, 57] width 8 height 8
click at [541, 357] on icon at bounding box center [546, 359] width 10 height 10
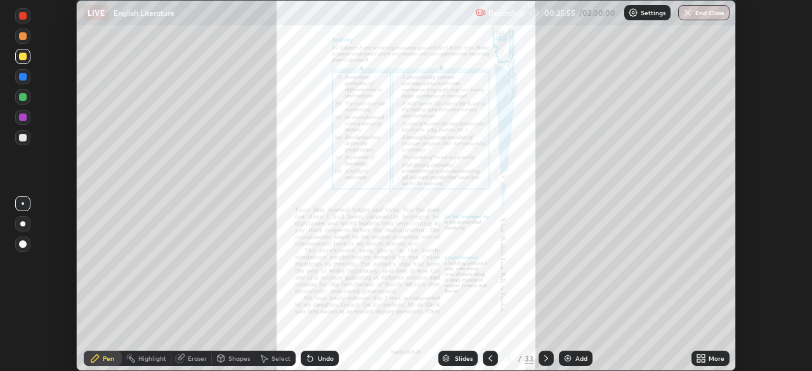
click at [192, 357] on div "Eraser" at bounding box center [197, 358] width 19 height 6
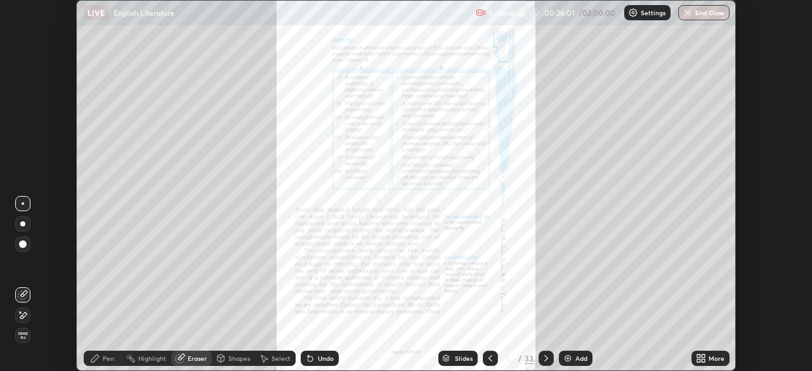
click at [110, 357] on div "Pen" at bounding box center [108, 358] width 11 height 6
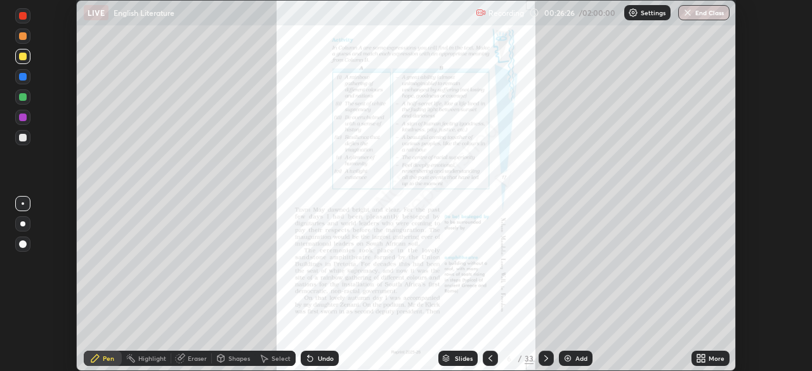
click at [23, 16] on div at bounding box center [23, 16] width 8 height 8
click at [487, 356] on icon at bounding box center [491, 359] width 10 height 10
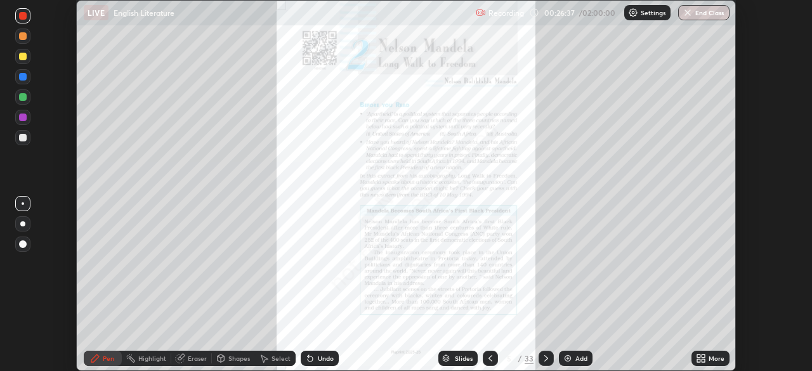
click at [487, 357] on icon at bounding box center [491, 359] width 10 height 10
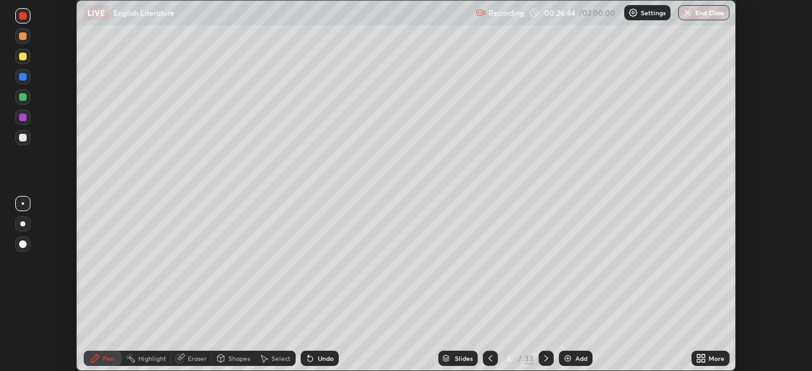
click at [542, 358] on icon at bounding box center [546, 359] width 10 height 10
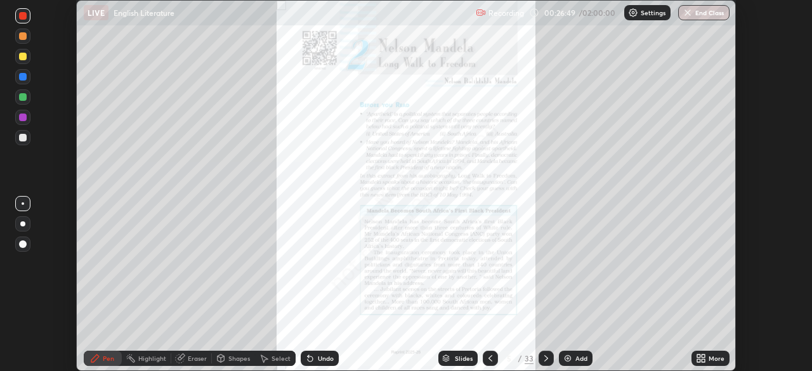
click at [545, 358] on icon at bounding box center [546, 359] width 10 height 10
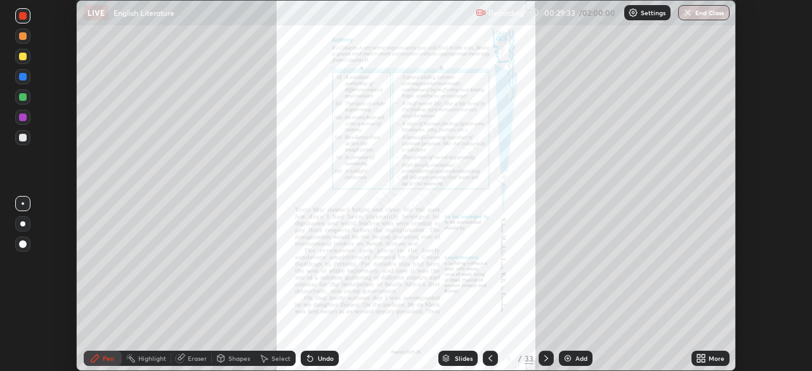
click at [697, 358] on icon at bounding box center [701, 359] width 10 height 10
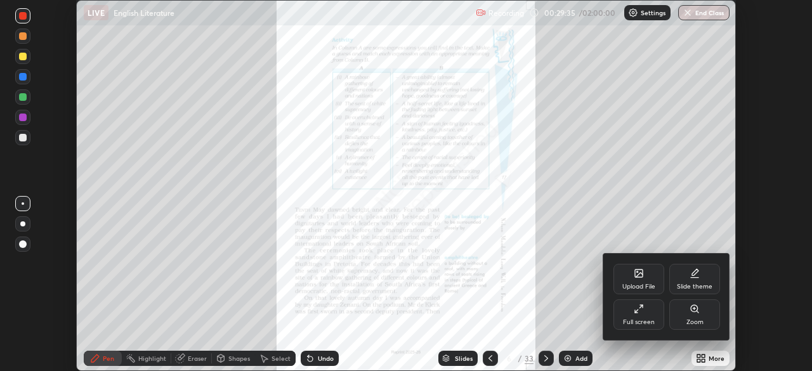
click at [645, 314] on div "Full screen" at bounding box center [639, 315] width 51 height 30
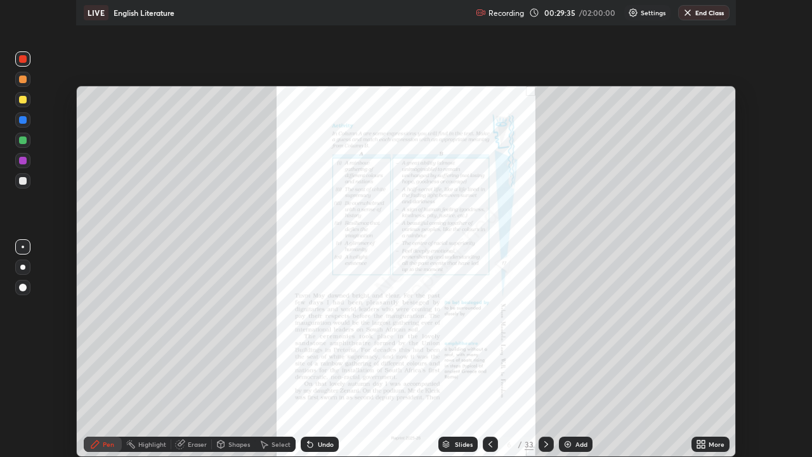
scroll to position [457, 812]
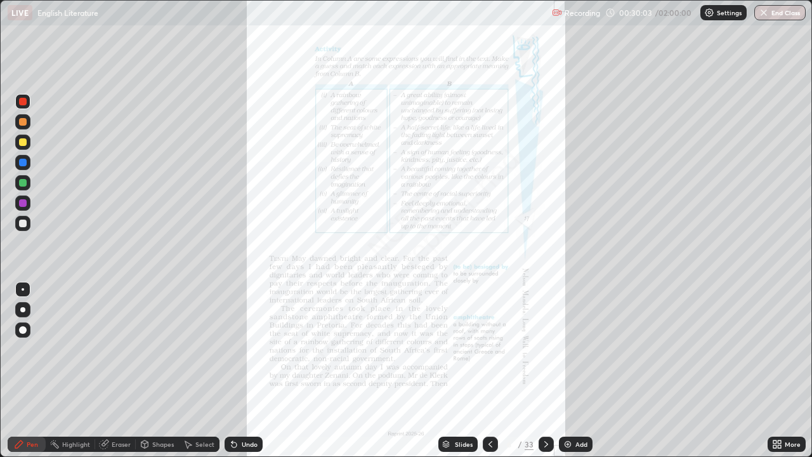
click at [541, 371] on icon at bounding box center [546, 444] width 10 height 10
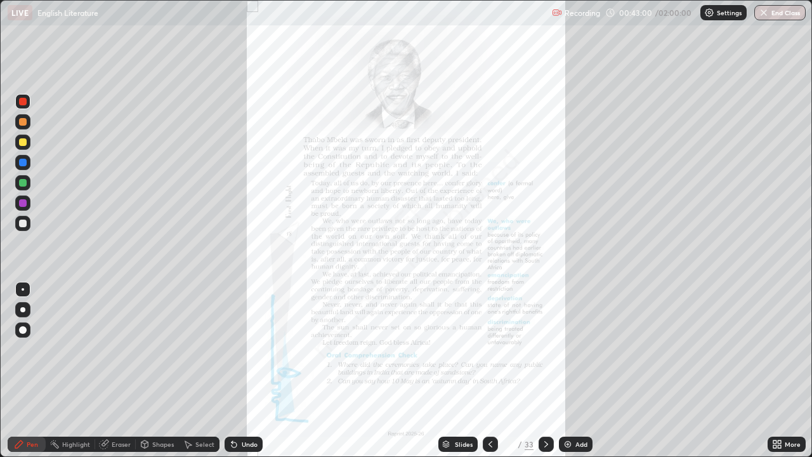
click at [544, 371] on icon at bounding box center [546, 444] width 10 height 10
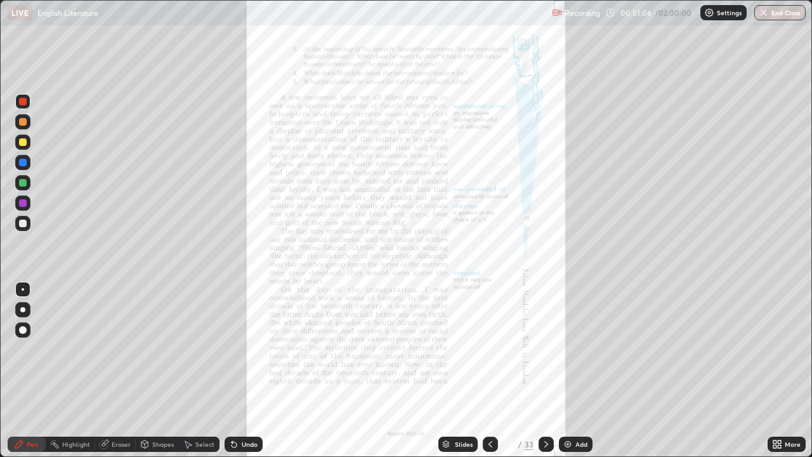
click at [124, 371] on div "Eraser" at bounding box center [121, 444] width 19 height 6
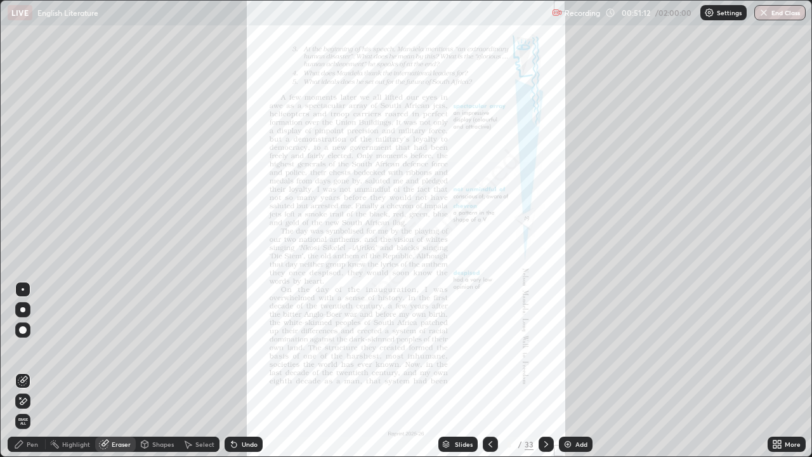
click at [37, 371] on div "Pen" at bounding box center [32, 444] width 11 height 6
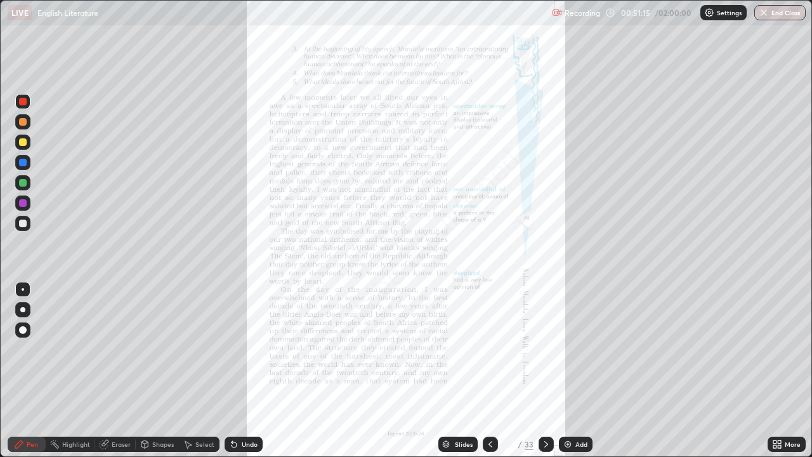
click at [542, 371] on icon at bounding box center [546, 444] width 10 height 10
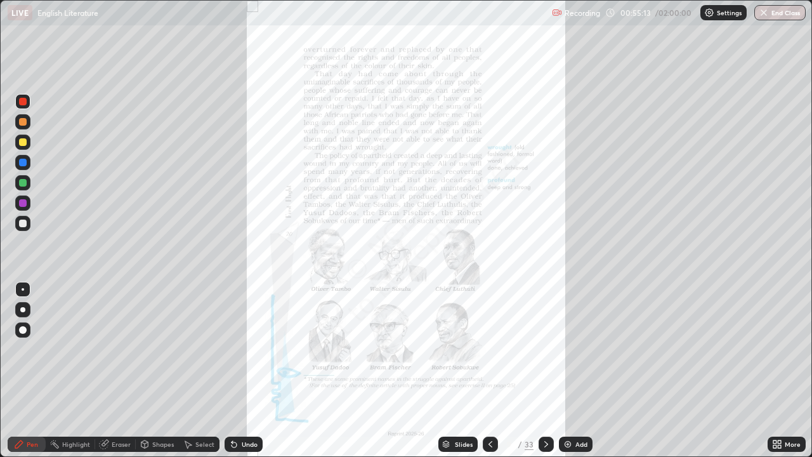
click at [543, 371] on div at bounding box center [546, 444] width 15 height 15
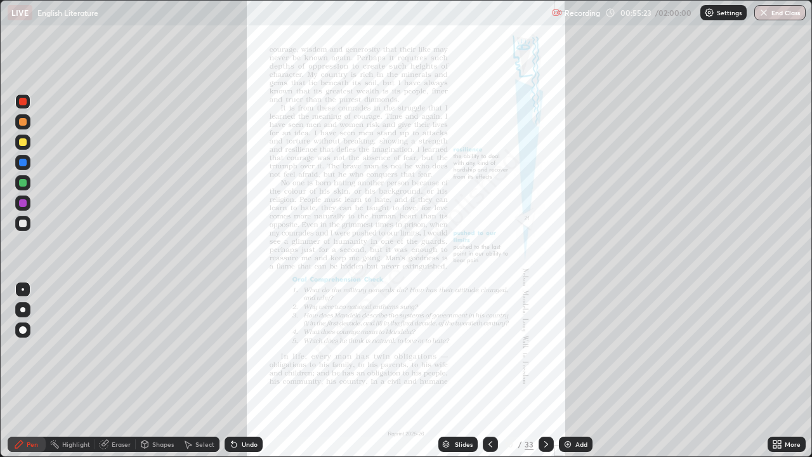
click at [541, 371] on div at bounding box center [546, 444] width 15 height 15
click at [489, 371] on icon at bounding box center [491, 444] width 10 height 10
click at [120, 371] on div "Eraser" at bounding box center [121, 444] width 19 height 6
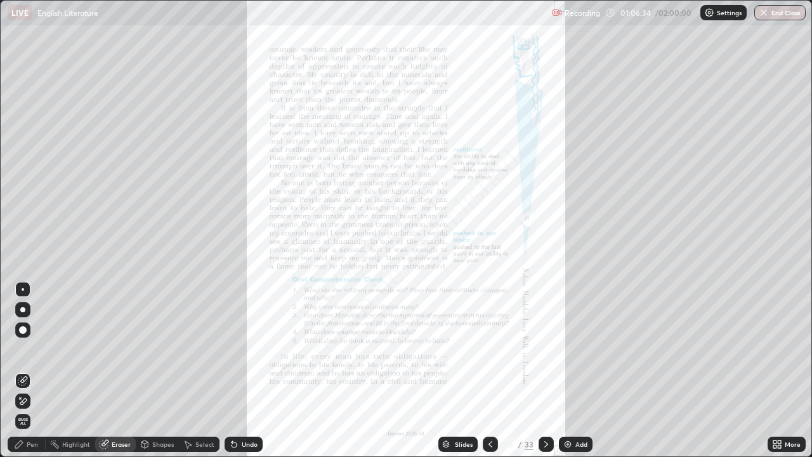
click at [37, 371] on div "Pen" at bounding box center [27, 444] width 38 height 15
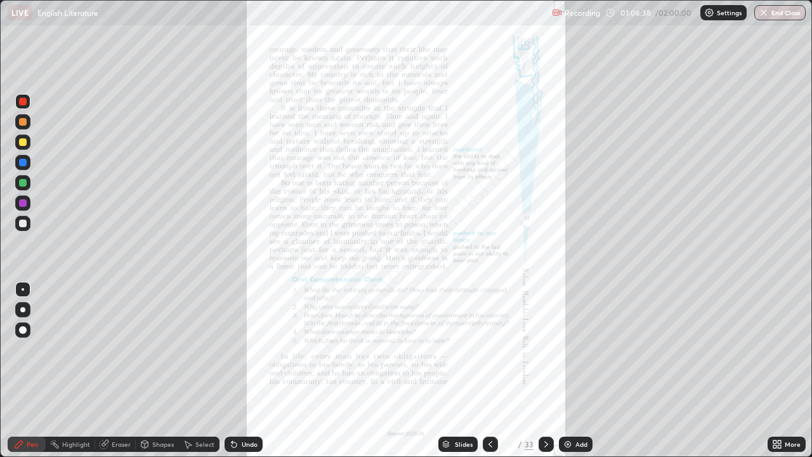
click at [487, 371] on icon at bounding box center [491, 444] width 10 height 10
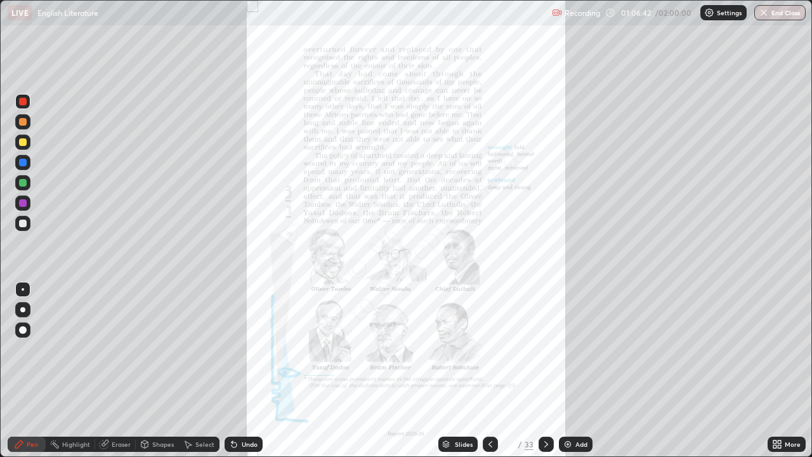
click at [539, 371] on div at bounding box center [546, 444] width 15 height 15
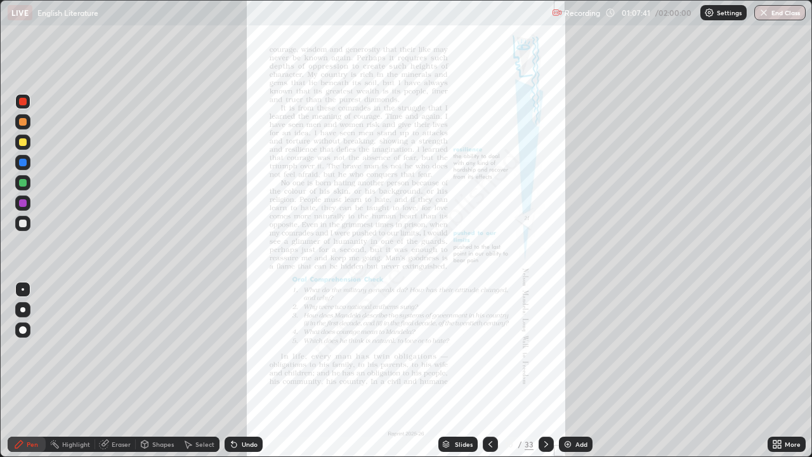
click at [120, 371] on div "Eraser" at bounding box center [121, 444] width 19 height 6
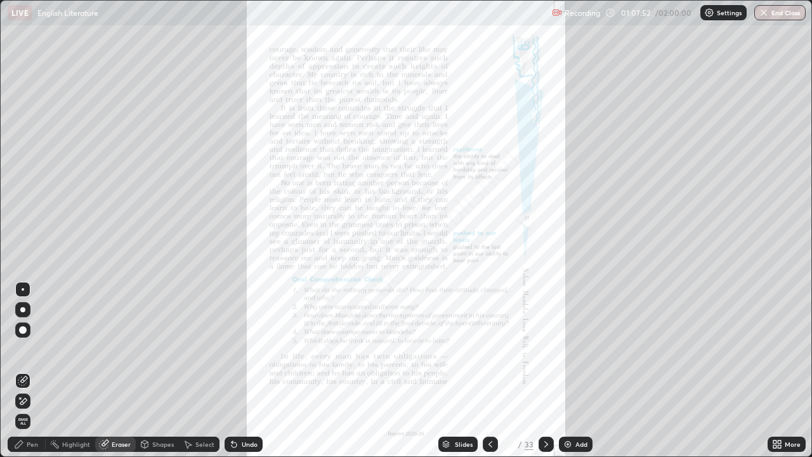
click at [30, 371] on div "Pen" at bounding box center [32, 444] width 11 height 6
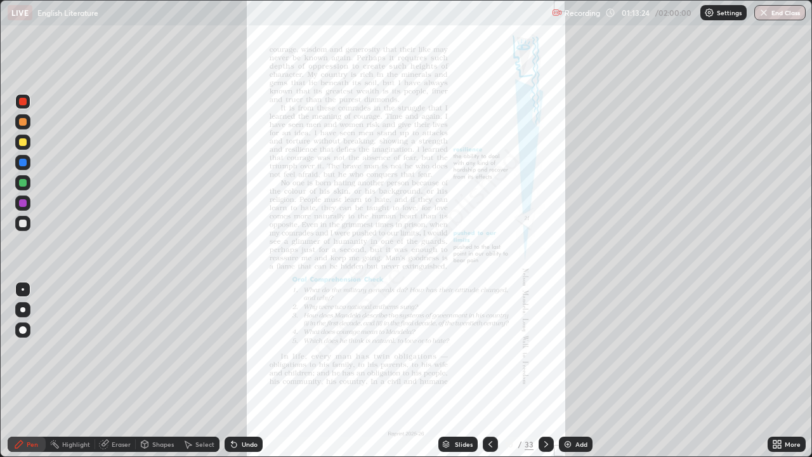
click at [131, 371] on div "Eraser" at bounding box center [115, 444] width 41 height 15
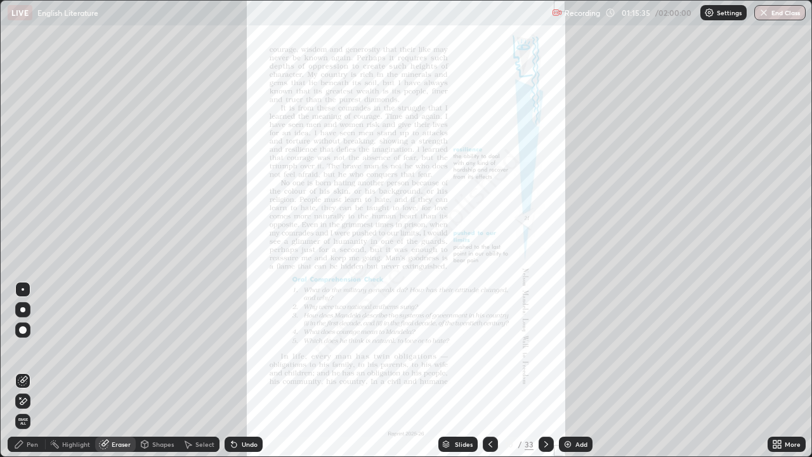
click at [545, 371] on icon at bounding box center [547, 444] width 4 height 6
click at [549, 371] on icon at bounding box center [546, 444] width 10 height 10
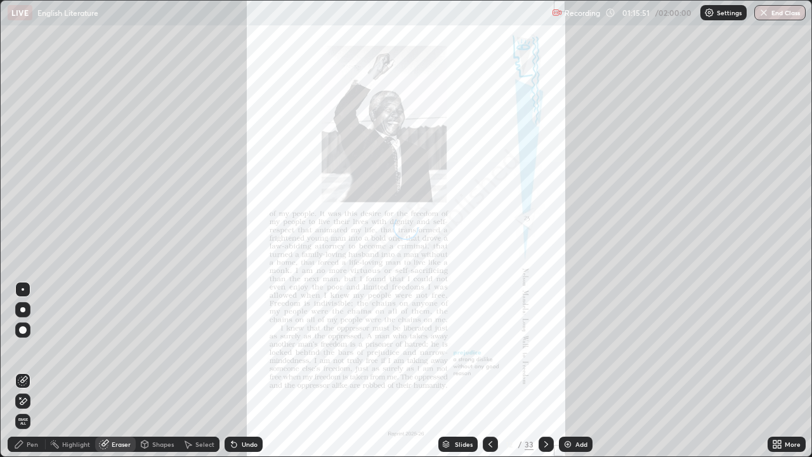
click at [545, 371] on icon at bounding box center [546, 444] width 10 height 10
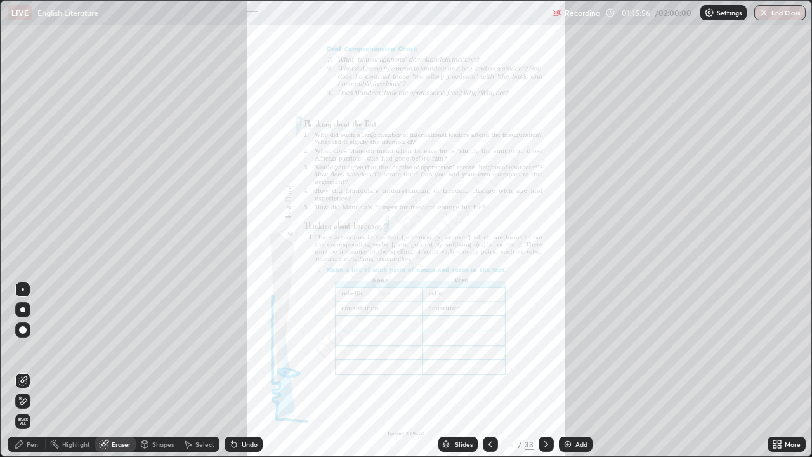
click at [491, 371] on icon at bounding box center [491, 444] width 10 height 10
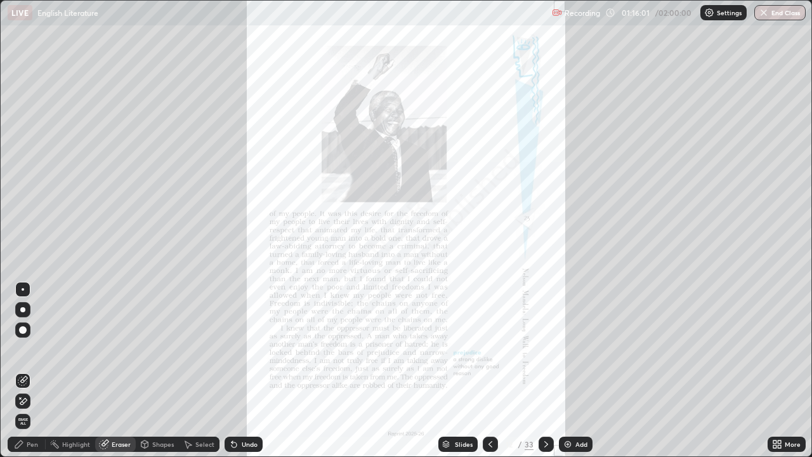
click at [489, 371] on icon at bounding box center [491, 444] width 4 height 6
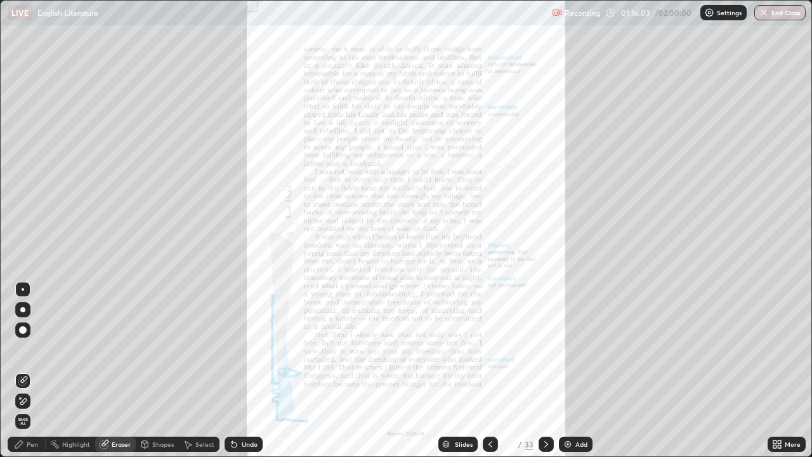
click at [545, 371] on icon at bounding box center [546, 444] width 10 height 10
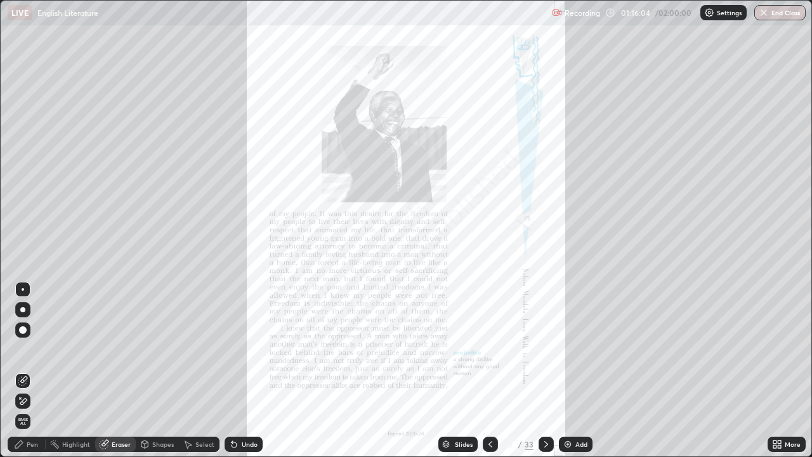
click at [545, 371] on icon at bounding box center [547, 444] width 4 height 6
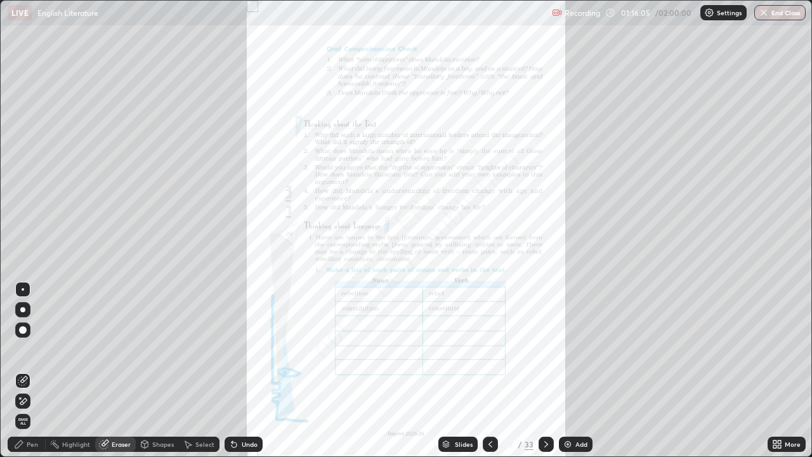
click at [545, 371] on icon at bounding box center [546, 444] width 10 height 10
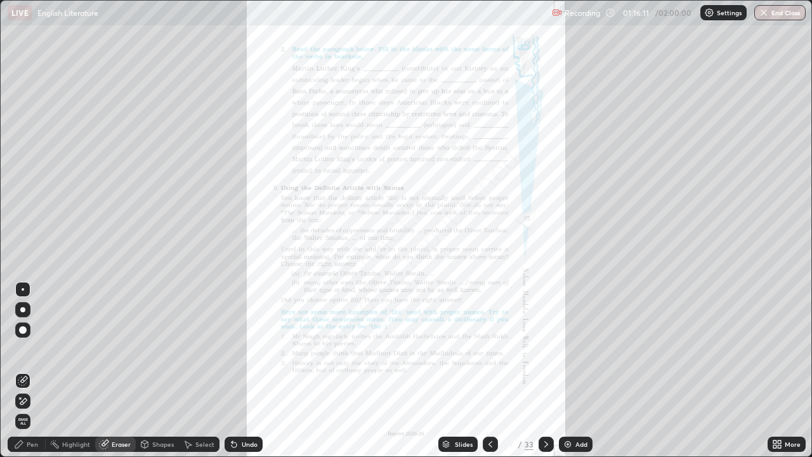
click at [488, 371] on icon at bounding box center [491, 444] width 10 height 10
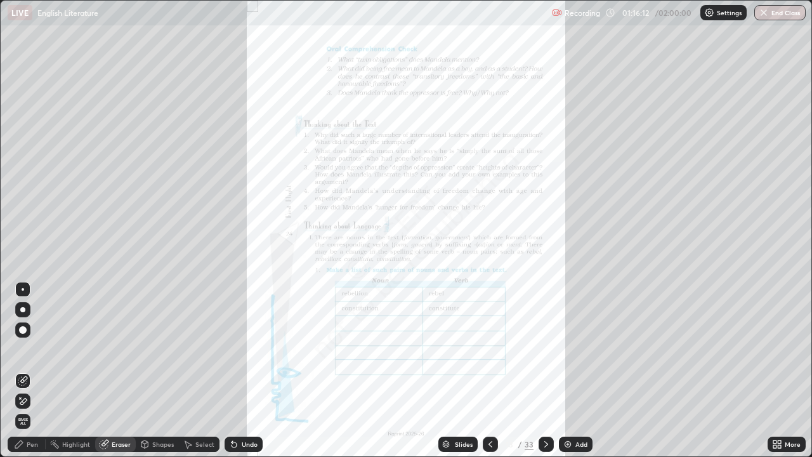
click at [490, 371] on icon at bounding box center [491, 444] width 10 height 10
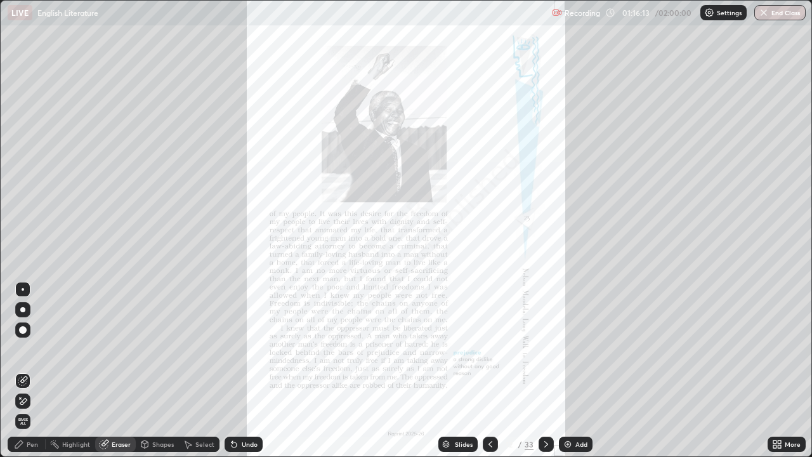
click at [494, 371] on div at bounding box center [490, 444] width 15 height 15
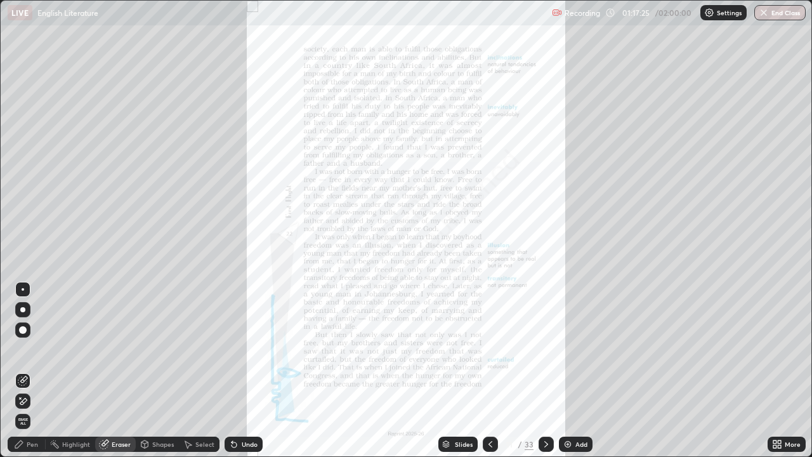
click at [491, 371] on icon at bounding box center [491, 444] width 10 height 10
click at [546, 371] on icon at bounding box center [547, 444] width 4 height 6
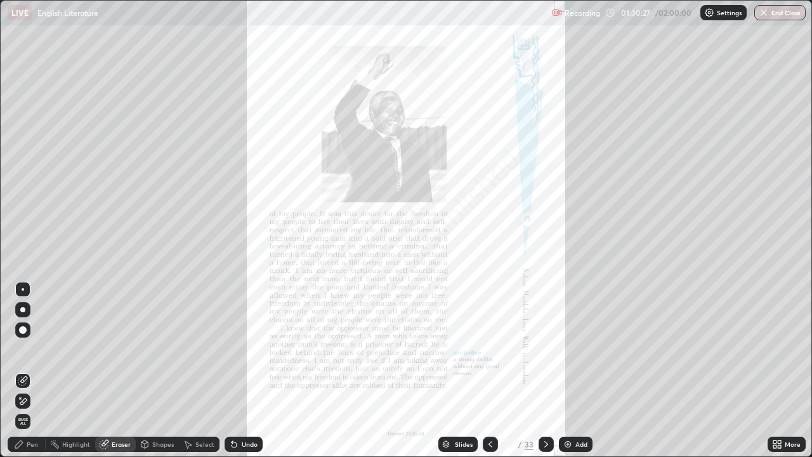
click at [543, 371] on icon at bounding box center [546, 444] width 10 height 10
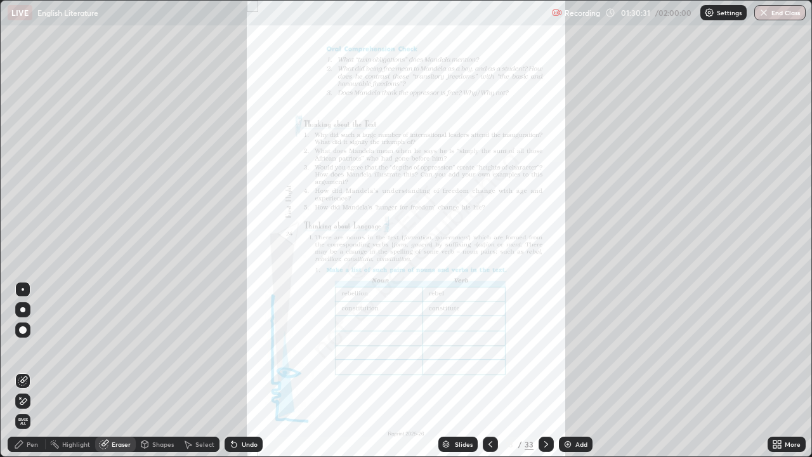
click at [489, 371] on icon at bounding box center [491, 444] width 4 height 6
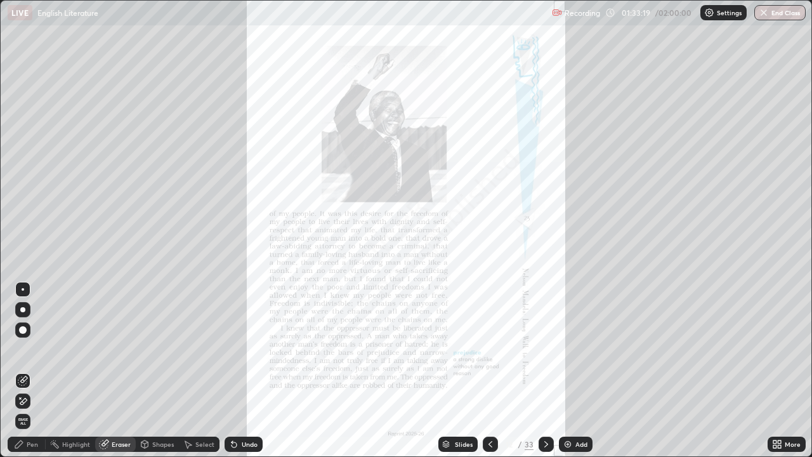
click at [590, 13] on p "Recording" at bounding box center [583, 13] width 36 height 10
click at [781, 17] on button "End Class" at bounding box center [780, 12] width 51 height 15
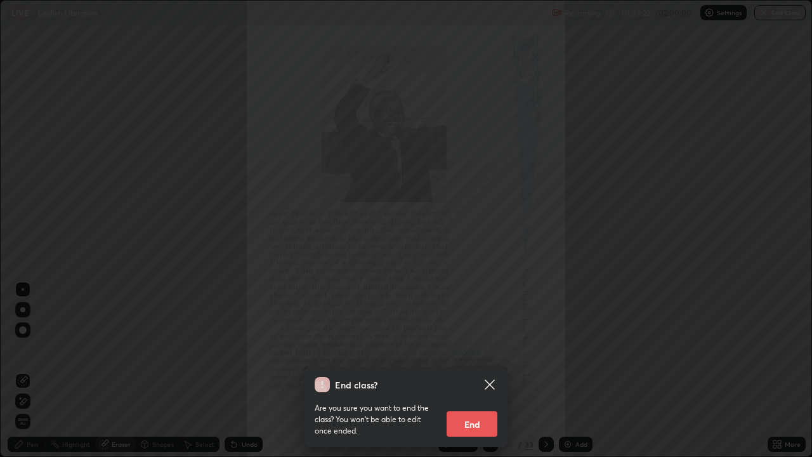
click at [479, 371] on button "End" at bounding box center [472, 423] width 51 height 25
